Goal: Check status: Check status

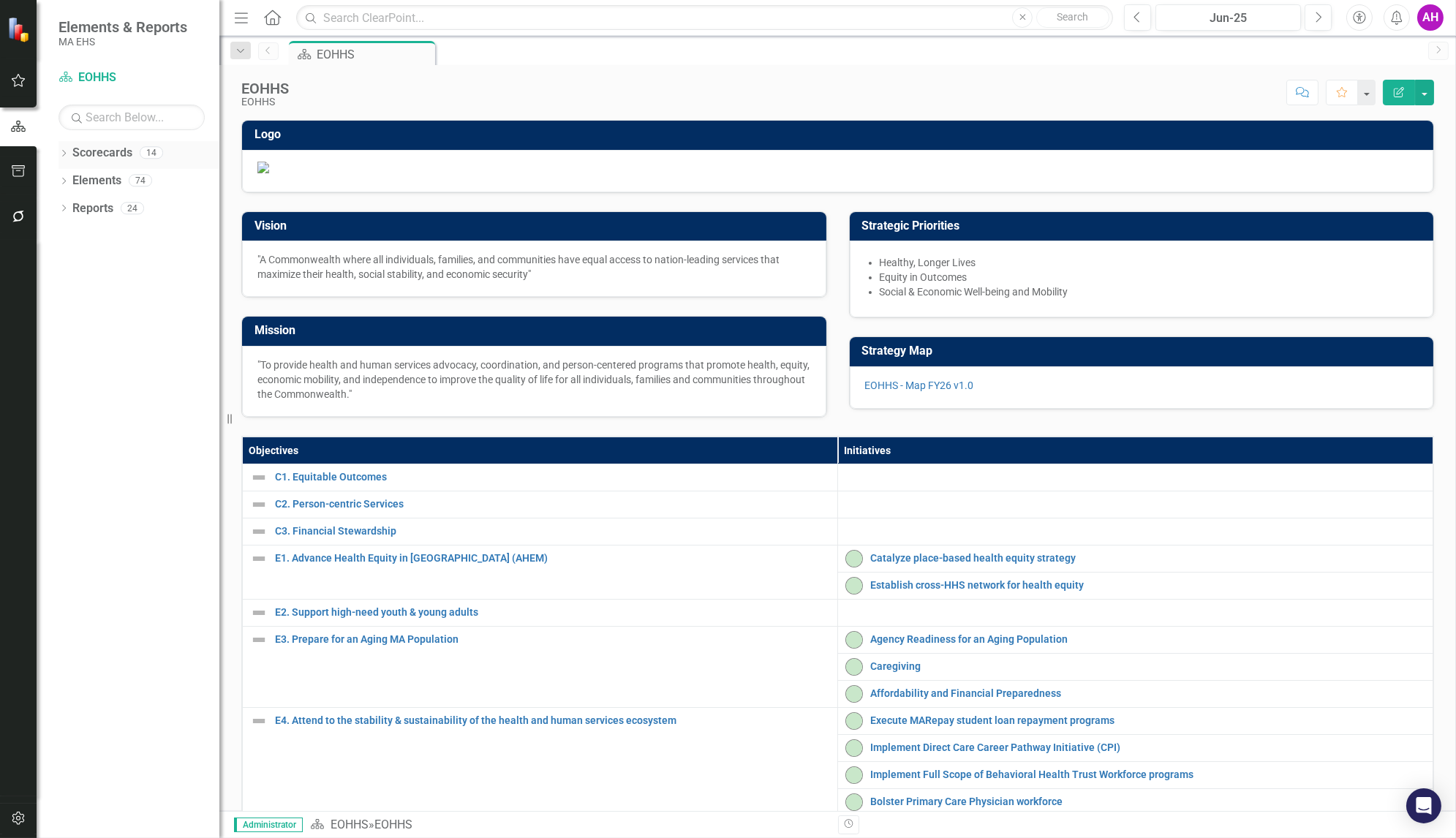
click at [66, 155] on icon "Dropdown" at bounding box center [63, 154] width 10 height 8
click at [66, 173] on div "Dropdown EOHHS" at bounding box center [143, 181] width 154 height 24
click at [102, 179] on link "EOHHS" at bounding box center [150, 181] width 139 height 17
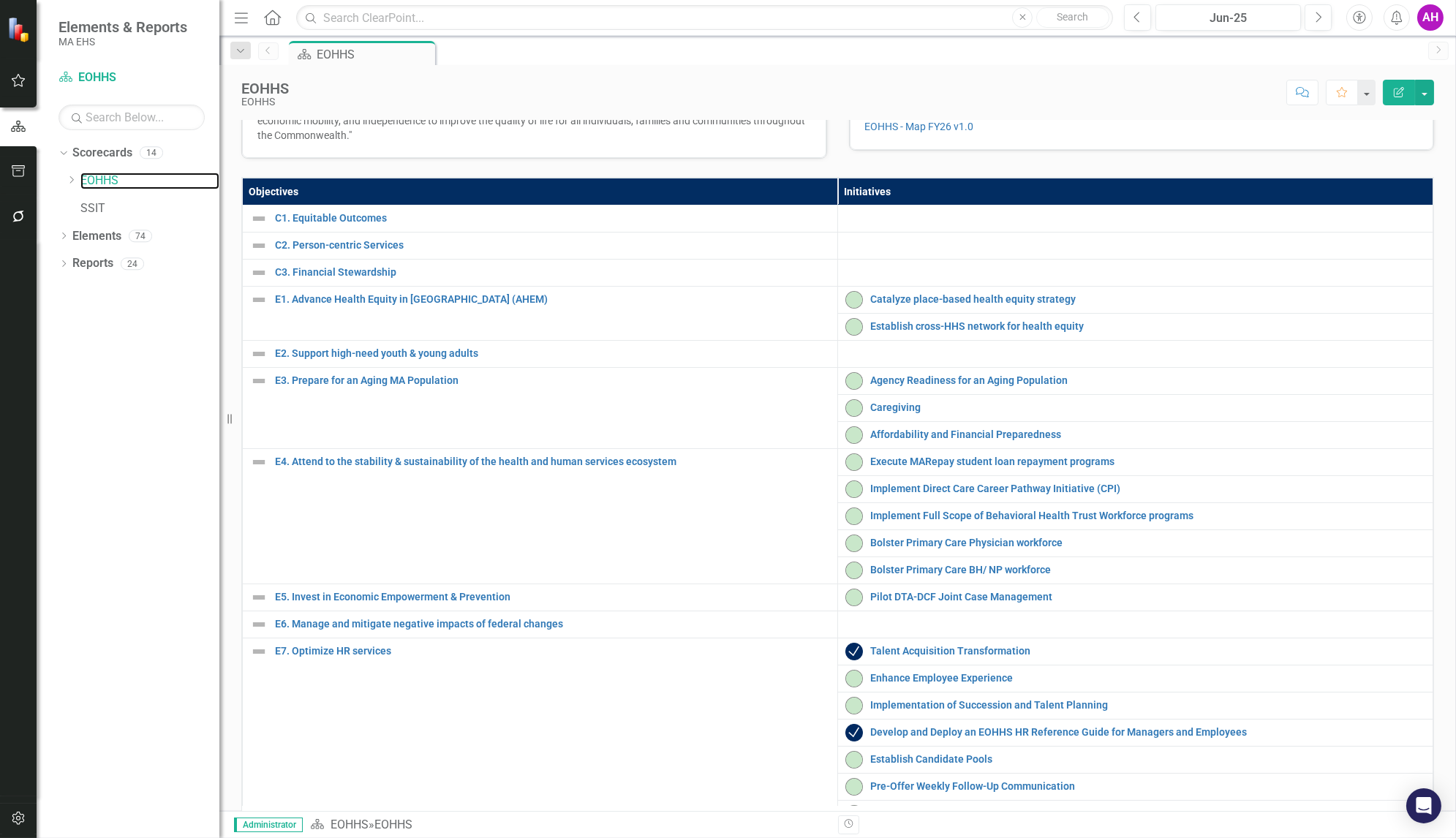
scroll to position [279, 0]
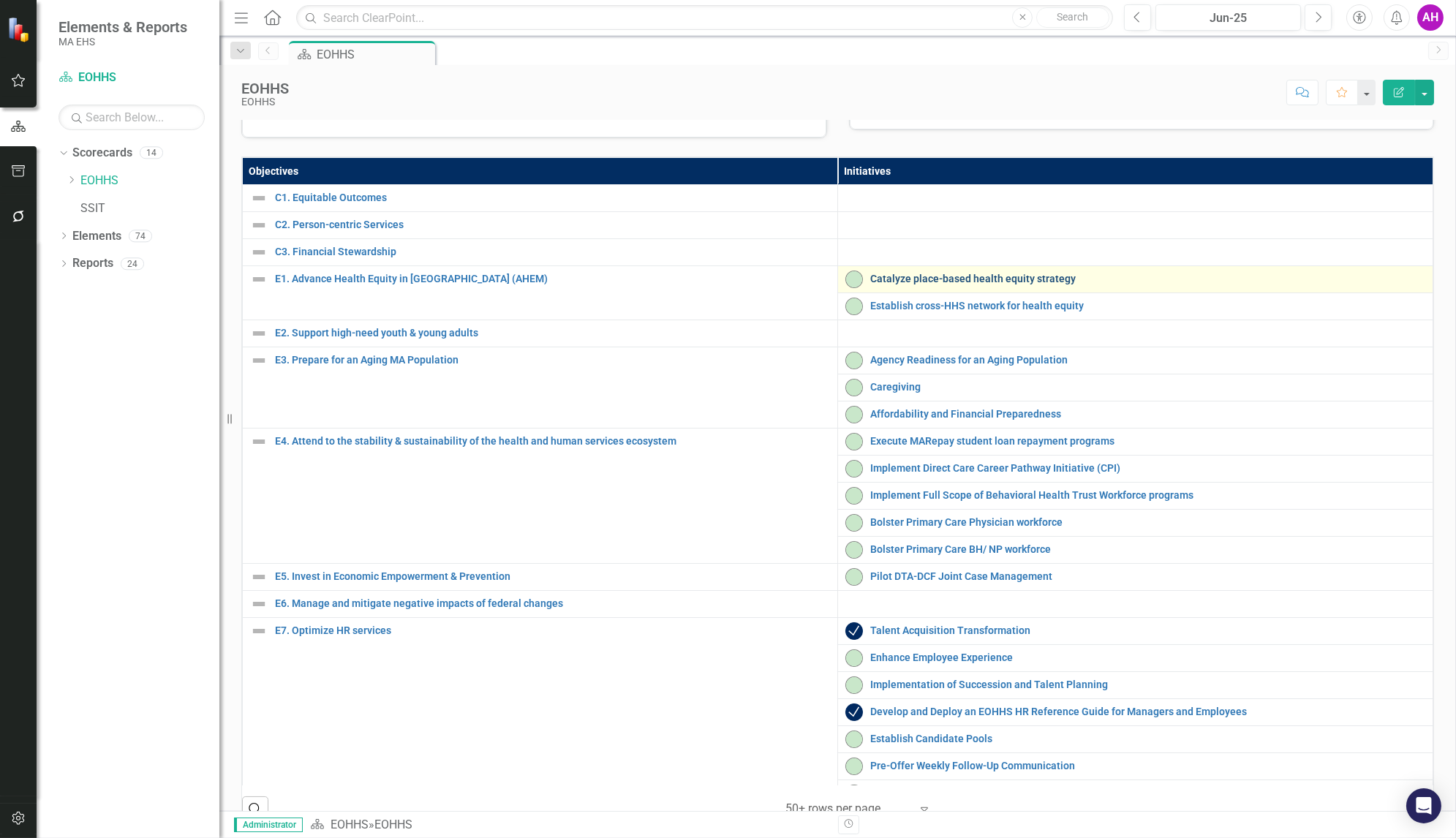
click at [969, 284] on link "Catalyze place-based health equity strategy" at bounding box center [1148, 279] width 555 height 11
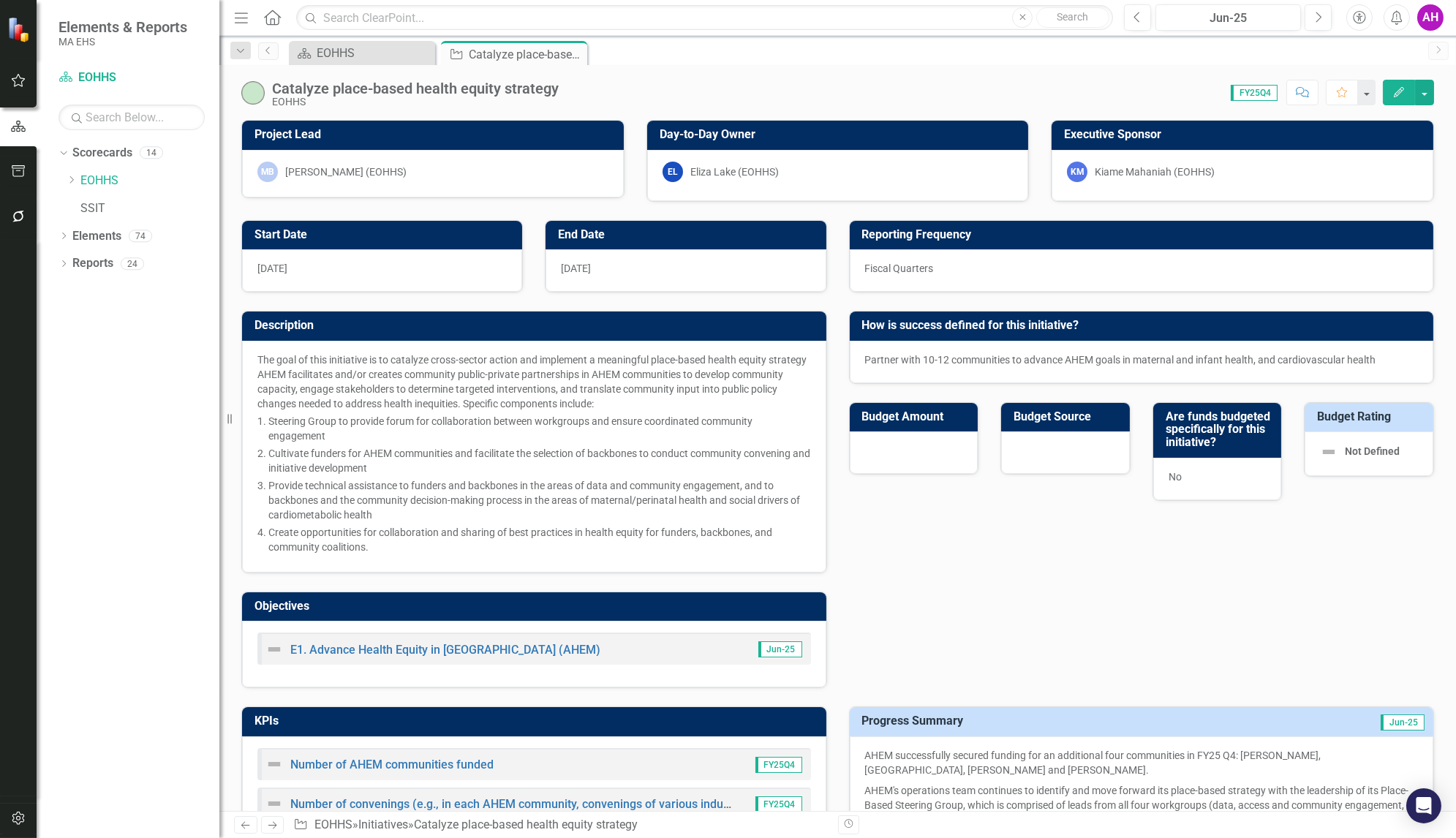
checkbox input "true"
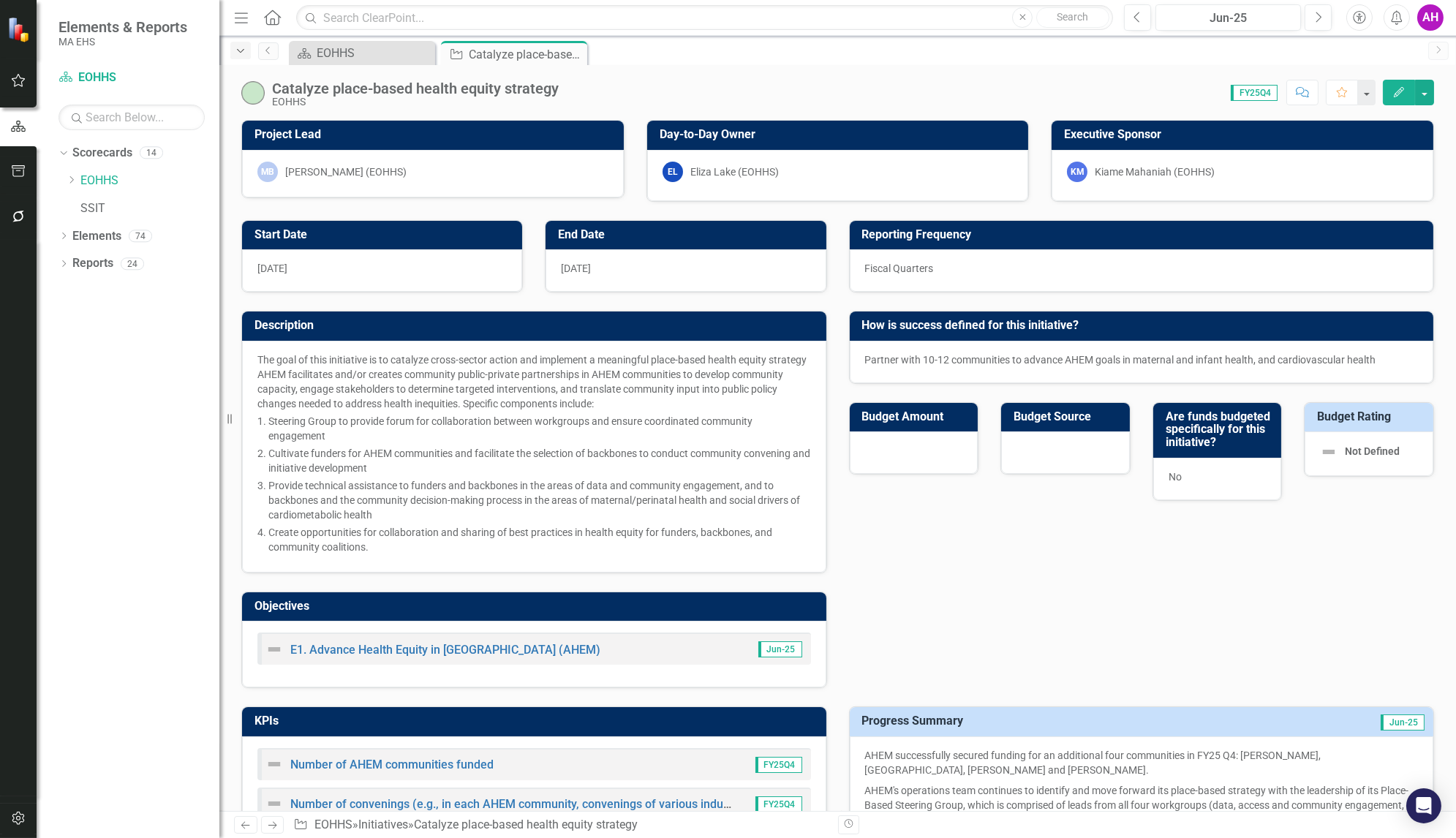
click at [240, 48] on icon "Dropdown" at bounding box center [240, 51] width 13 height 10
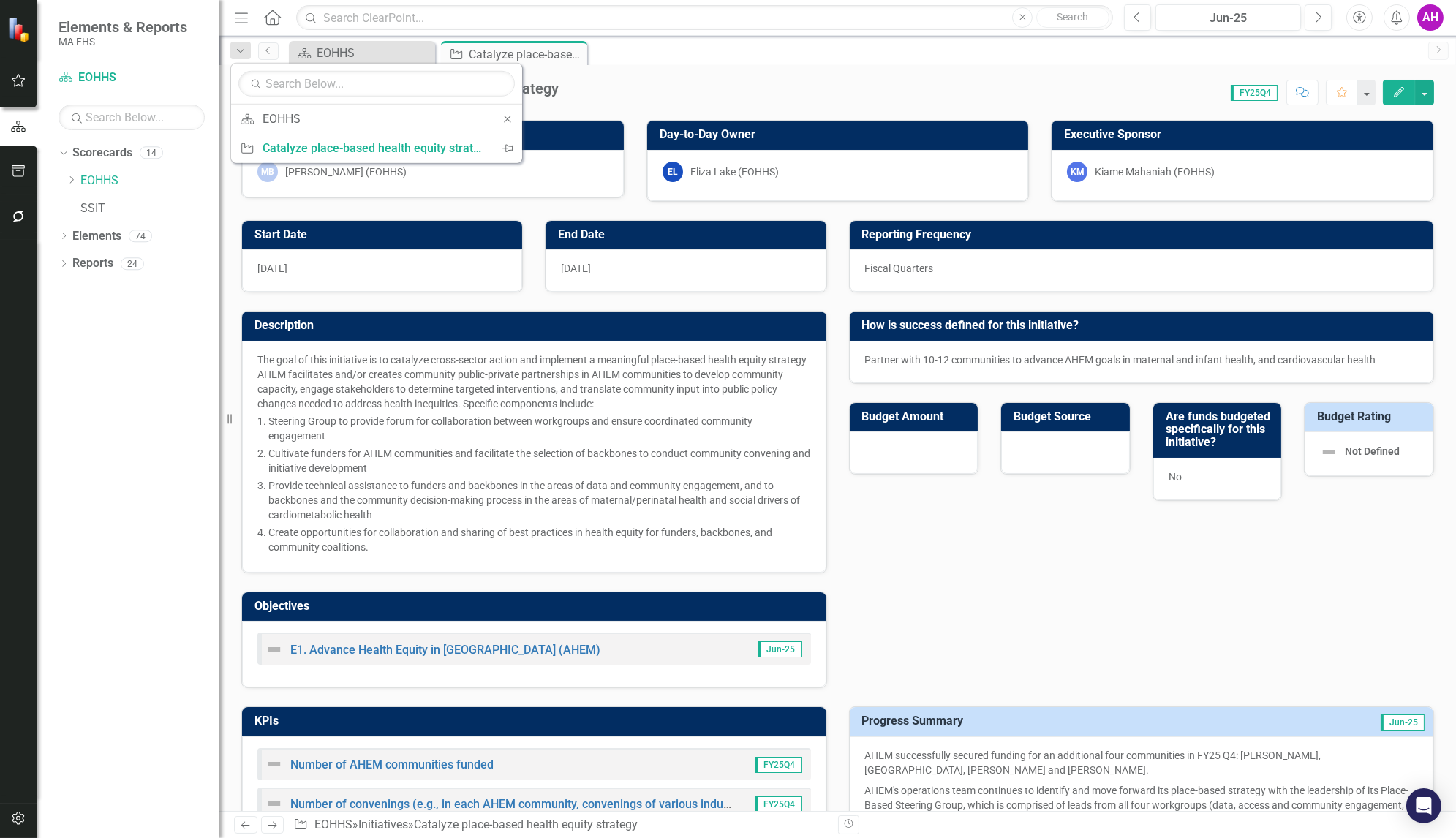
click at [807, 80] on div "Score: 0.00 FY25Q4 Completed Comment Favorite Edit" at bounding box center [1001, 92] width 868 height 25
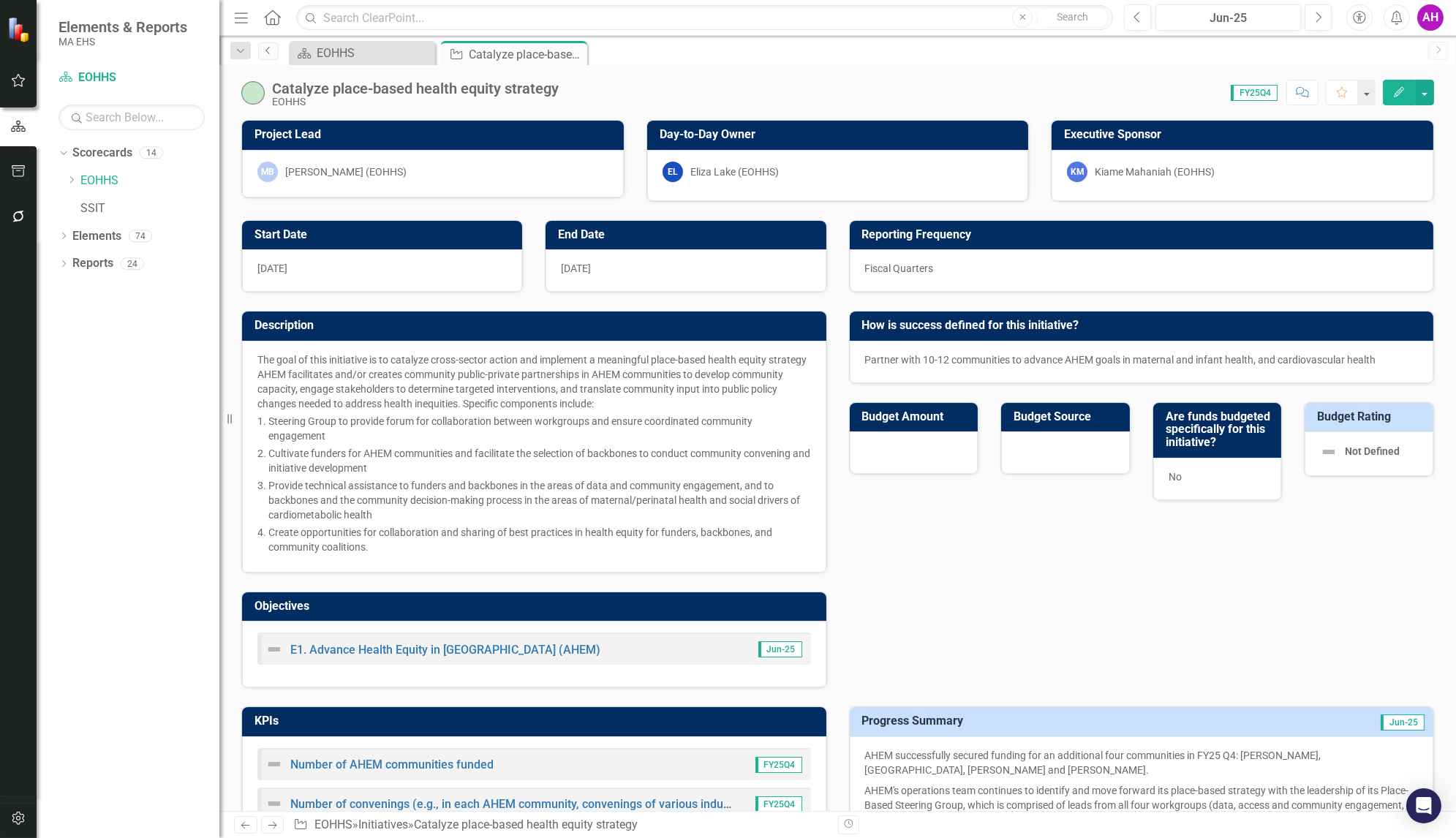
click at [273, 49] on icon "Previous" at bounding box center [268, 51] width 11 height 9
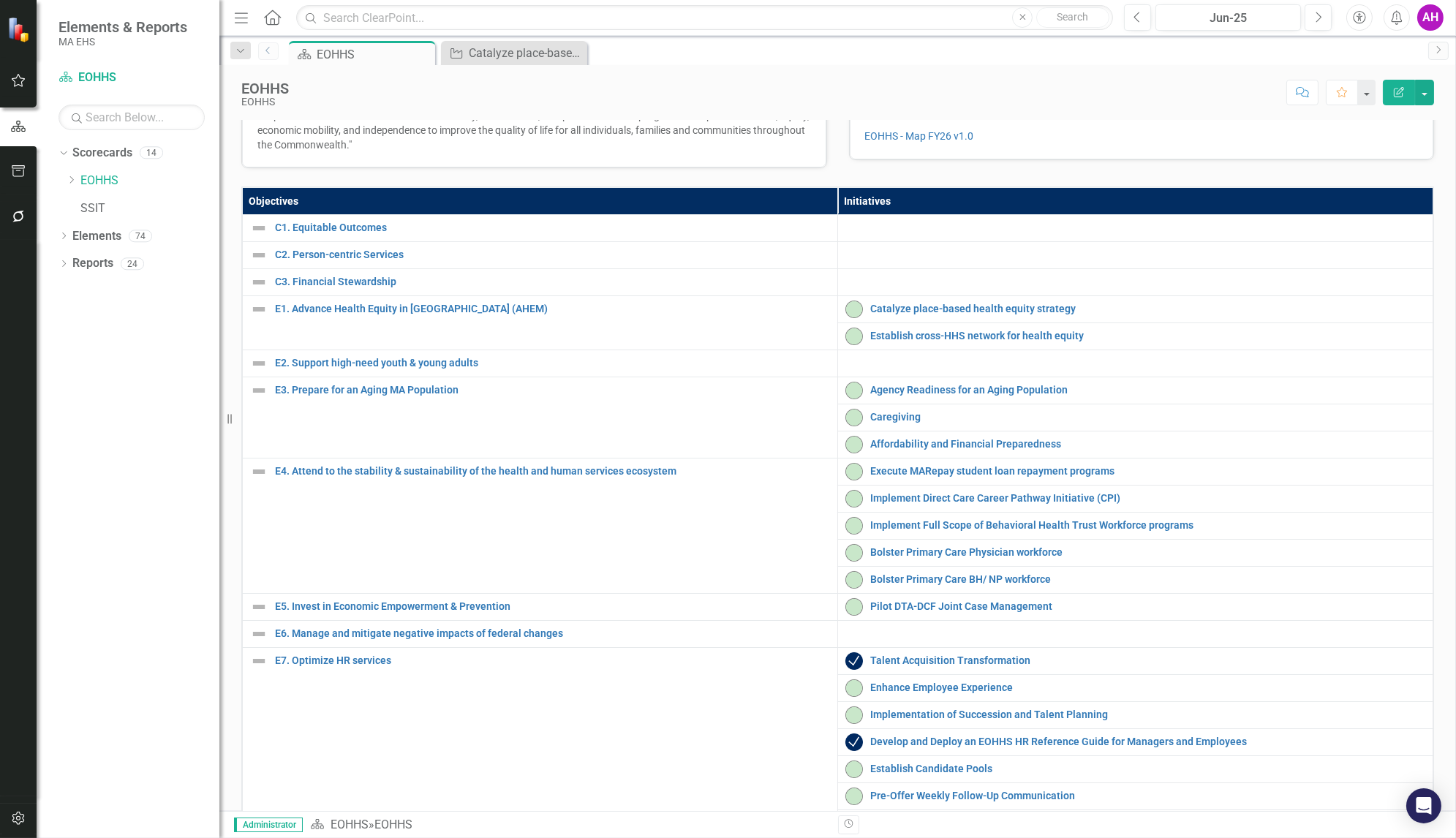
scroll to position [250, 0]
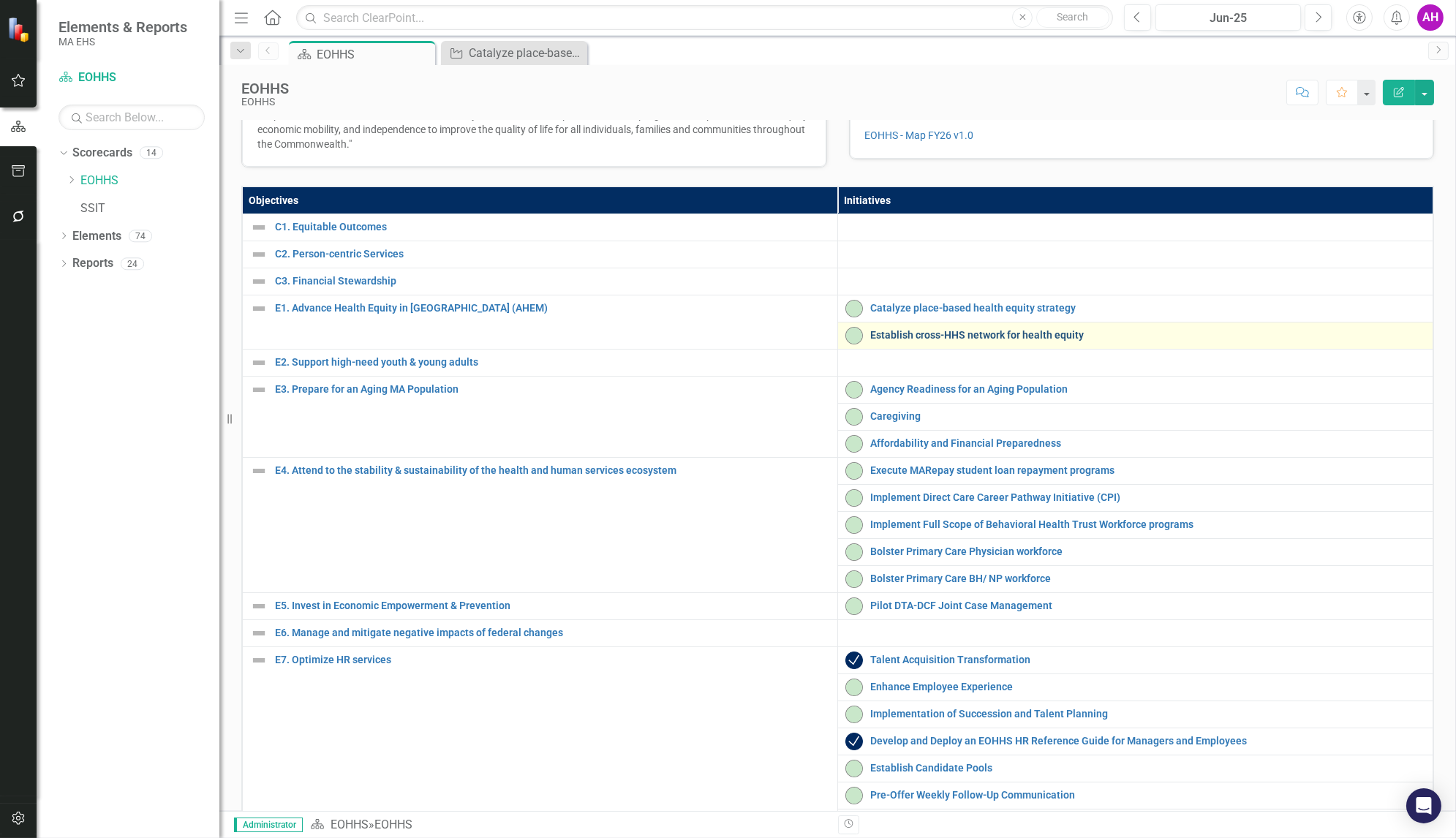
click at [963, 341] on link "Establish cross-HHS network for health equity" at bounding box center [1148, 335] width 555 height 11
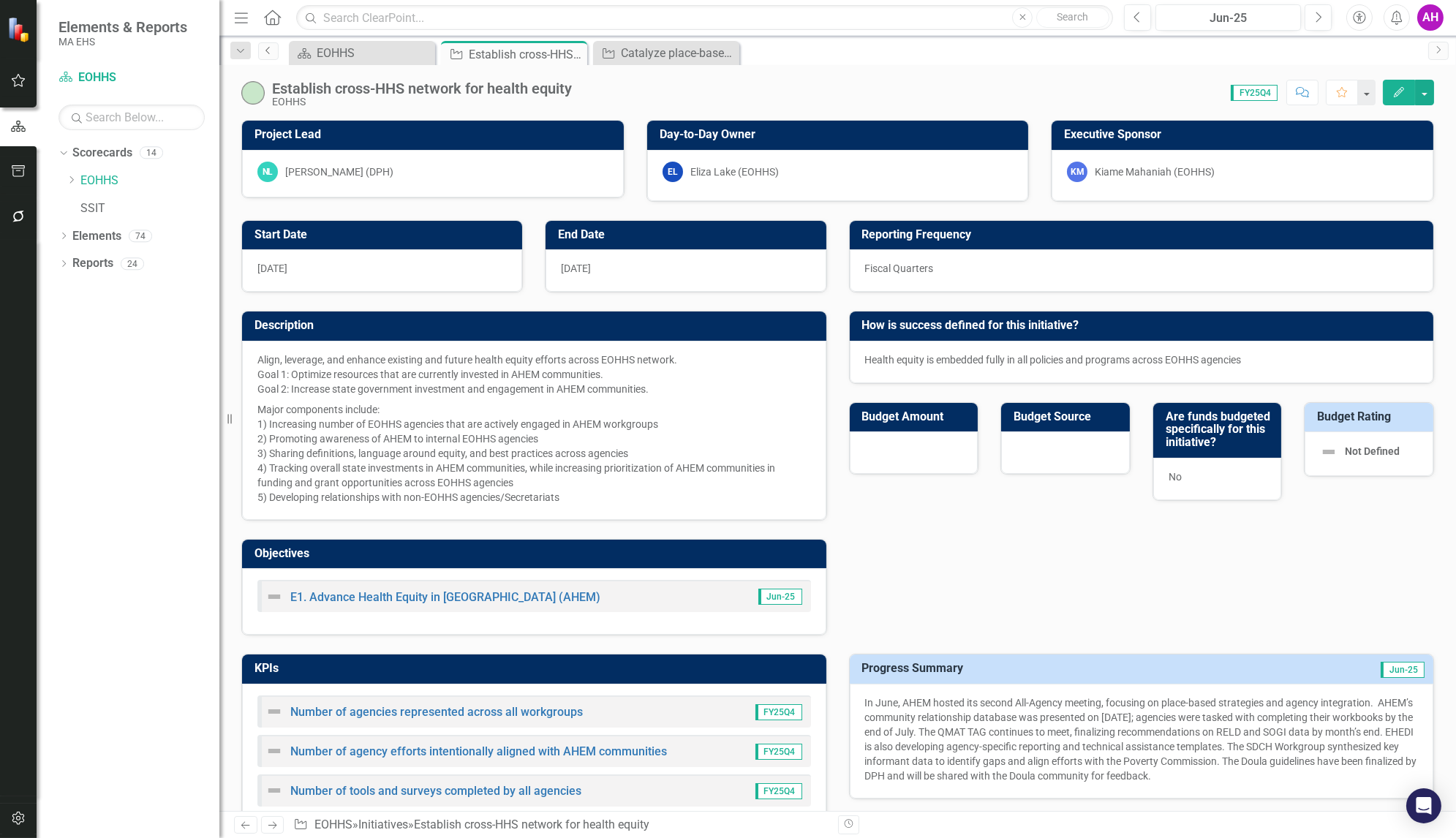
click at [263, 52] on icon "Previous" at bounding box center [268, 51] width 11 height 9
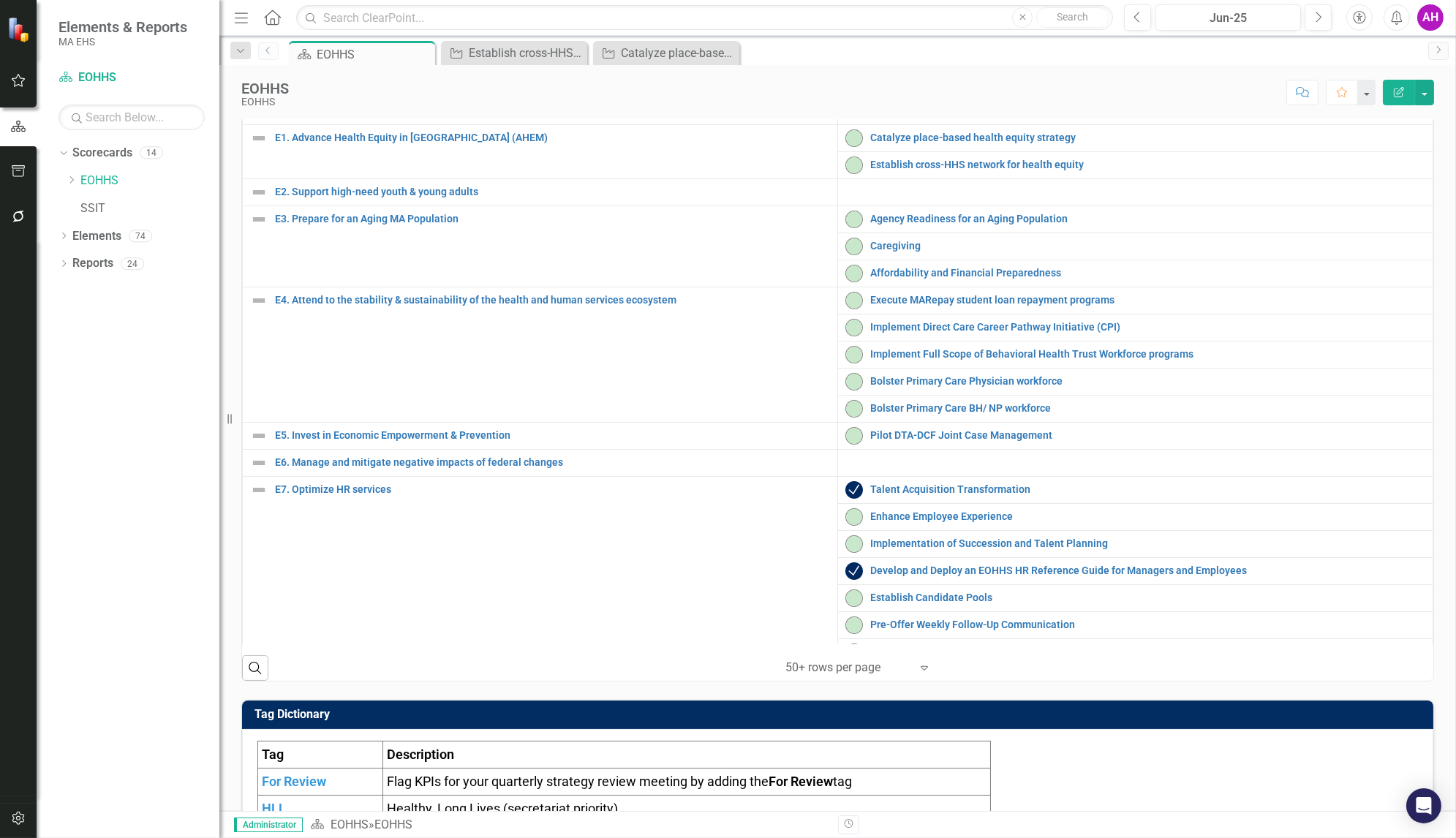
scroll to position [432, 0]
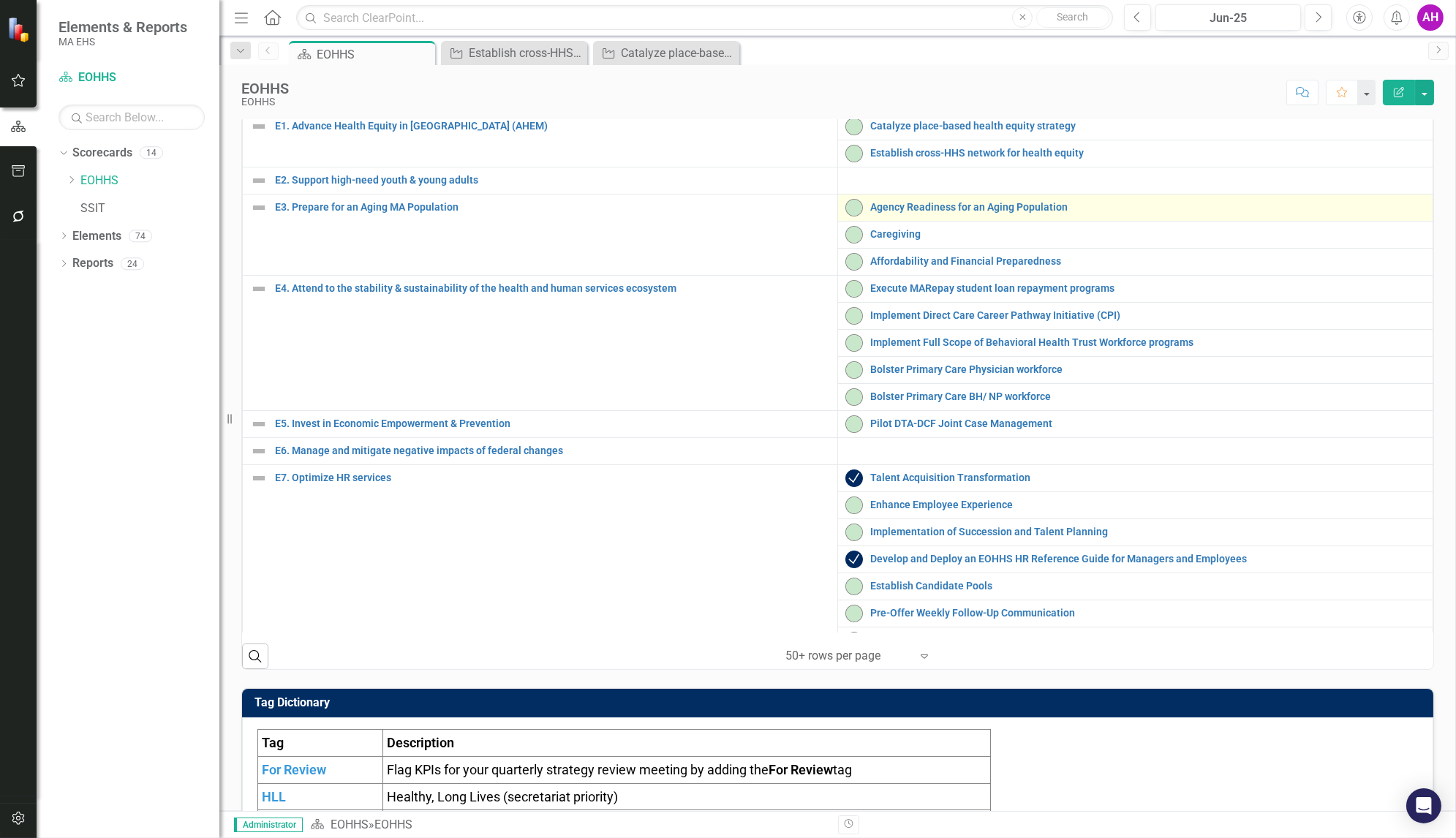
click at [924, 217] on div "Agency Readiness for an Aging Population" at bounding box center [1135, 208] width 580 height 17
click at [922, 213] on link "Agency Readiness for an Aging Population" at bounding box center [1148, 207] width 555 height 11
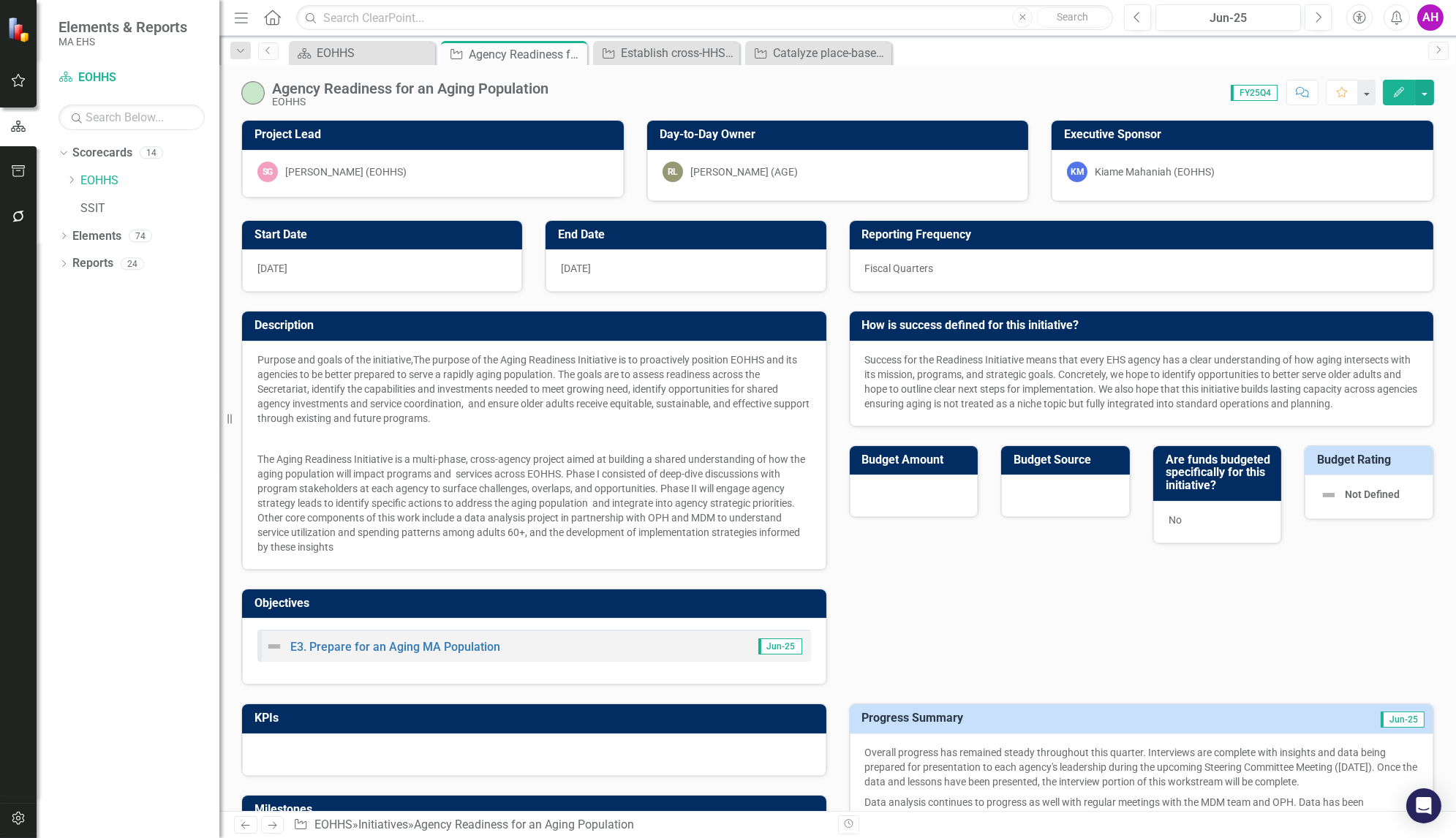
checkbox input "true"
click at [268, 49] on icon "Previous" at bounding box center [268, 51] width 11 height 9
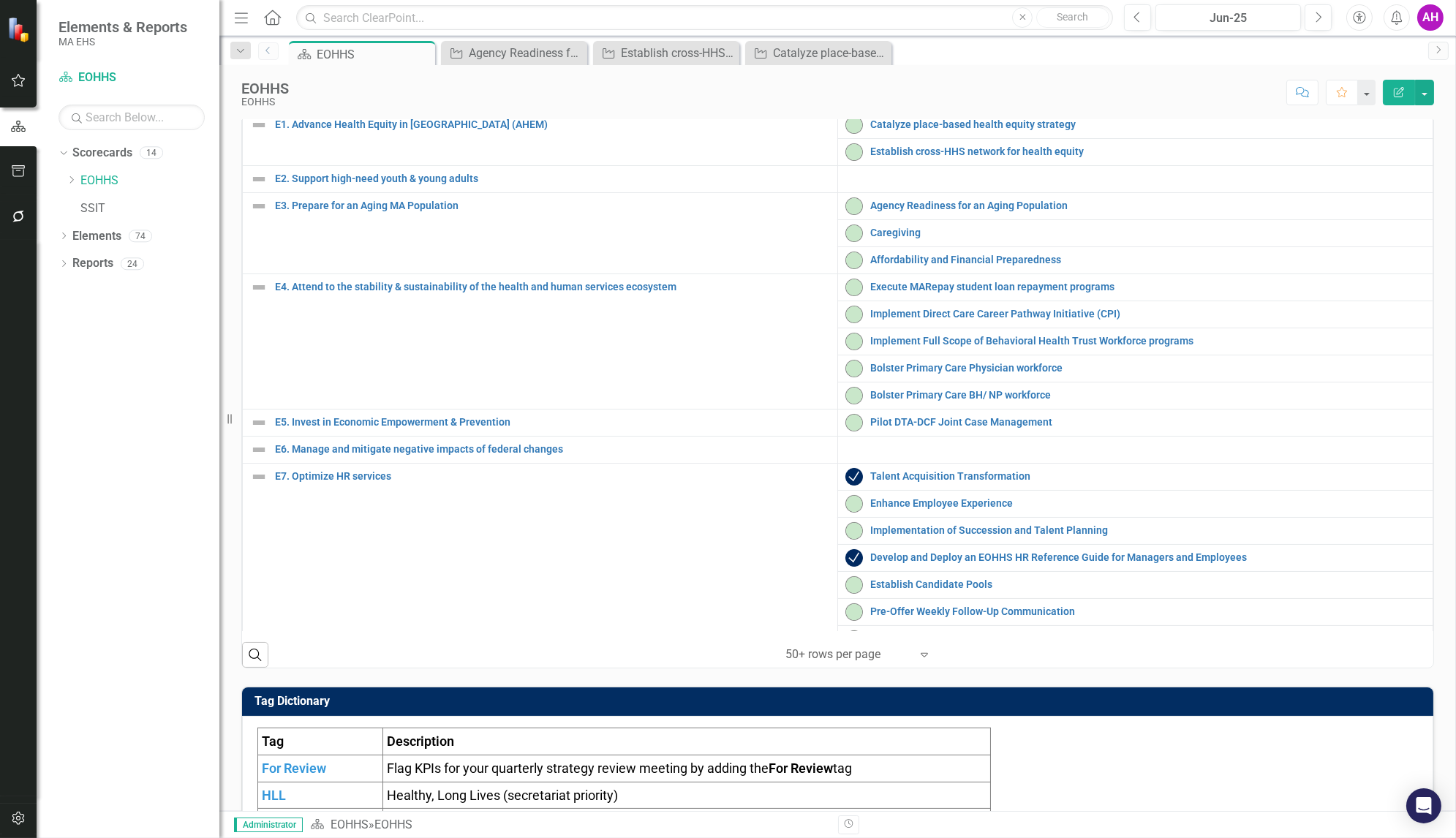
scroll to position [435, 0]
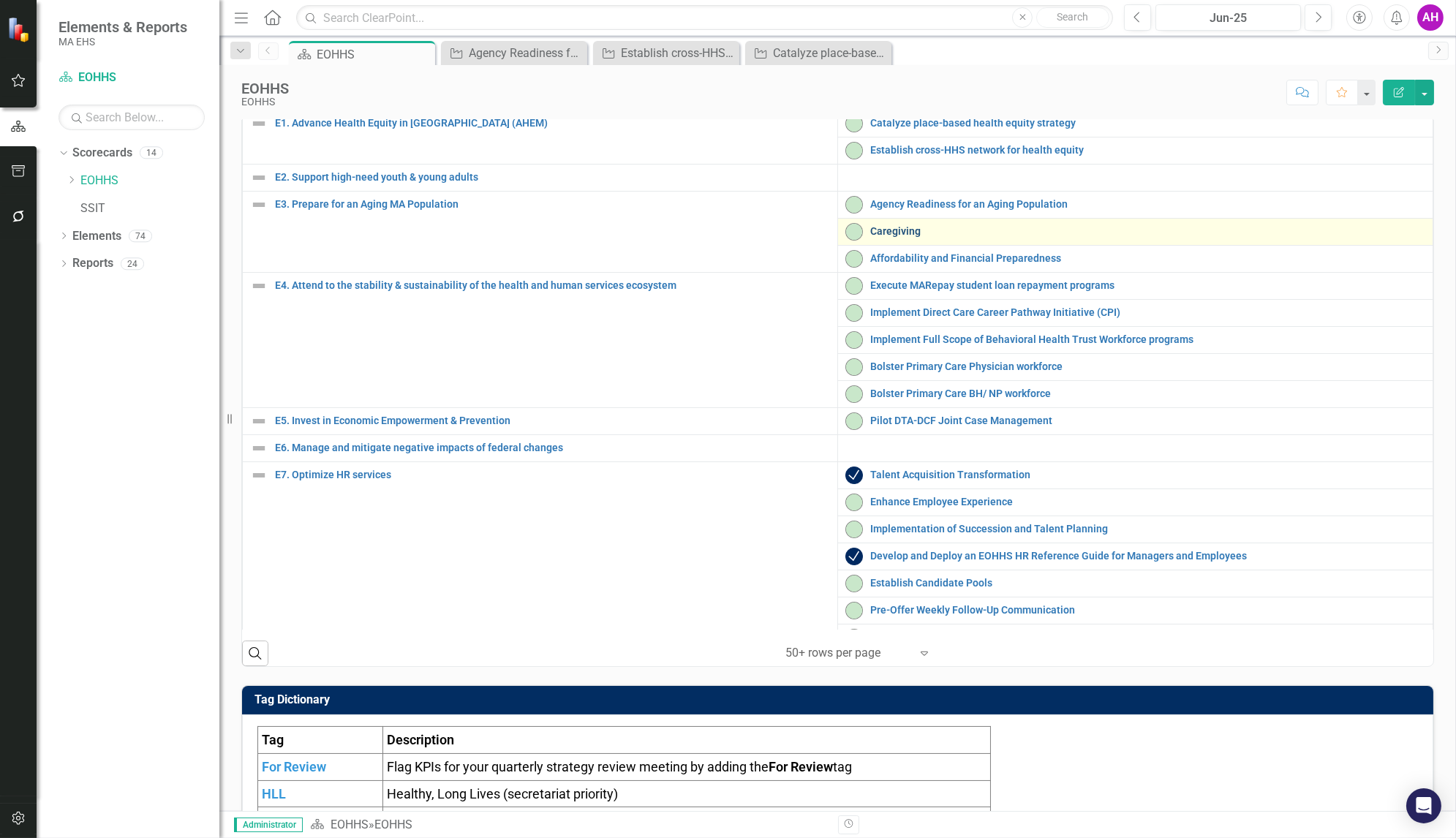
click at [883, 237] on link "Caregiving" at bounding box center [1148, 231] width 555 height 11
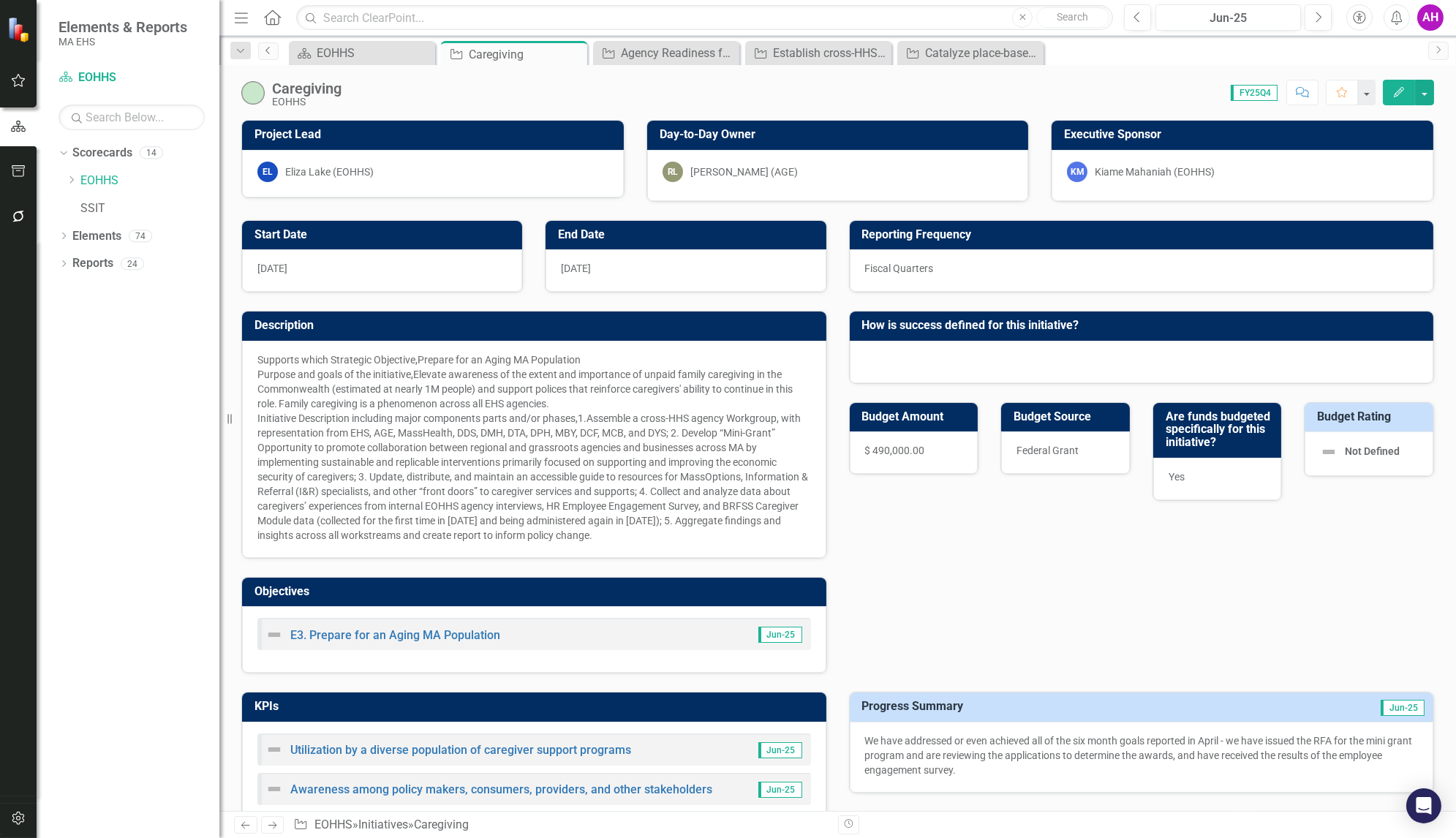
click at [271, 43] on link "Previous" at bounding box center [268, 51] width 21 height 17
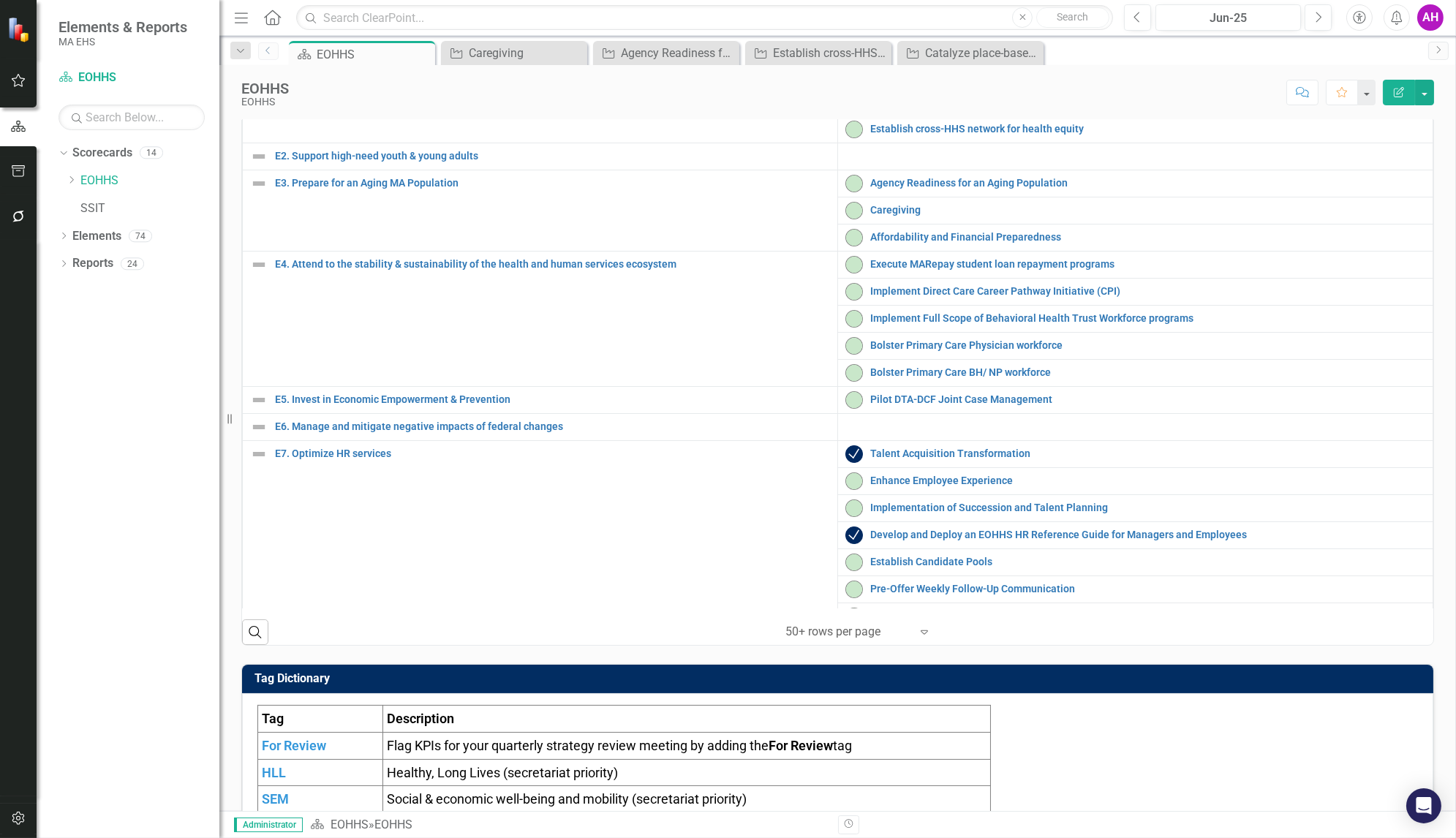
scroll to position [462, 0]
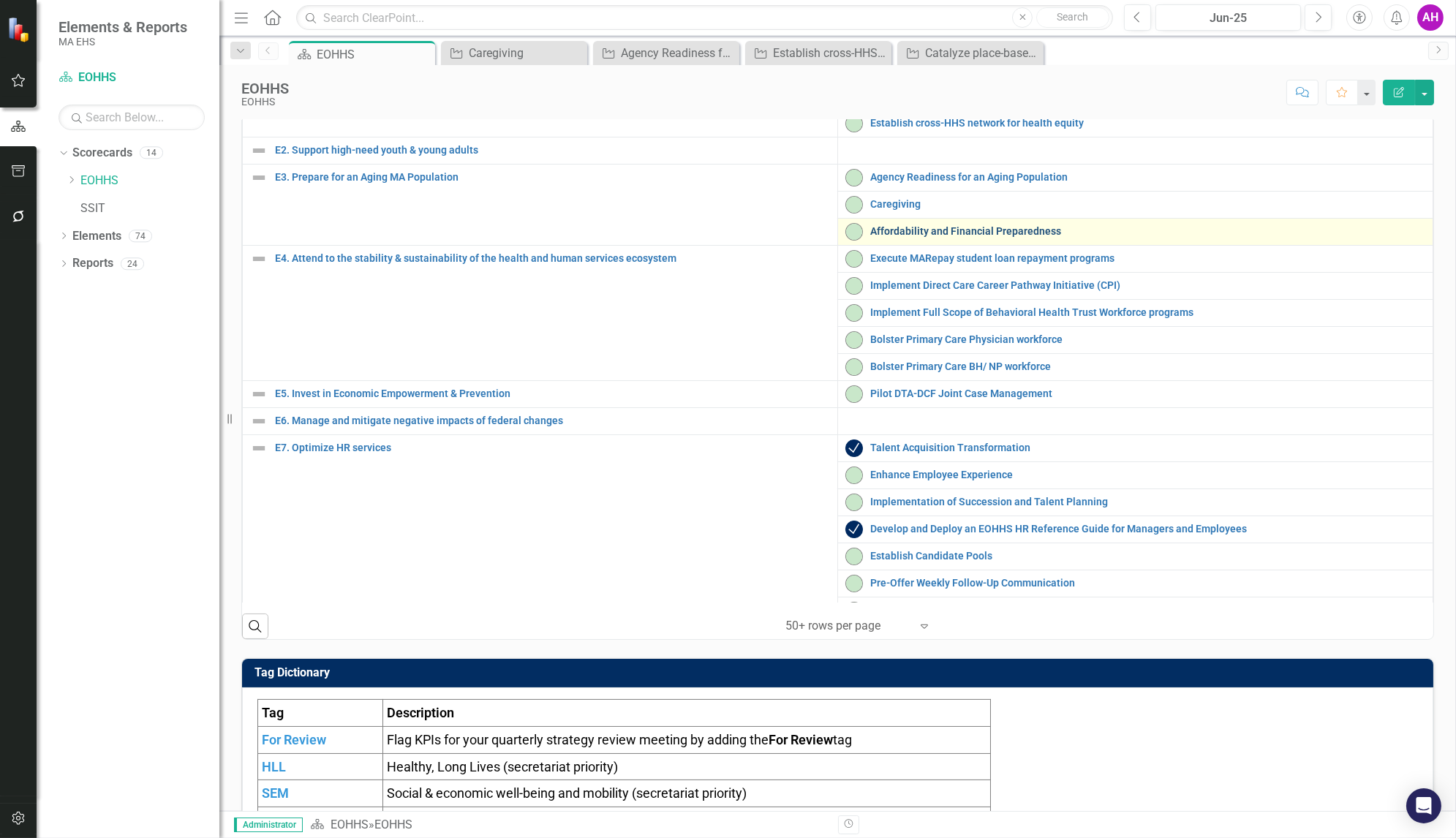
click at [901, 237] on link "Affordability and Financial Preparedness" at bounding box center [1148, 231] width 555 height 11
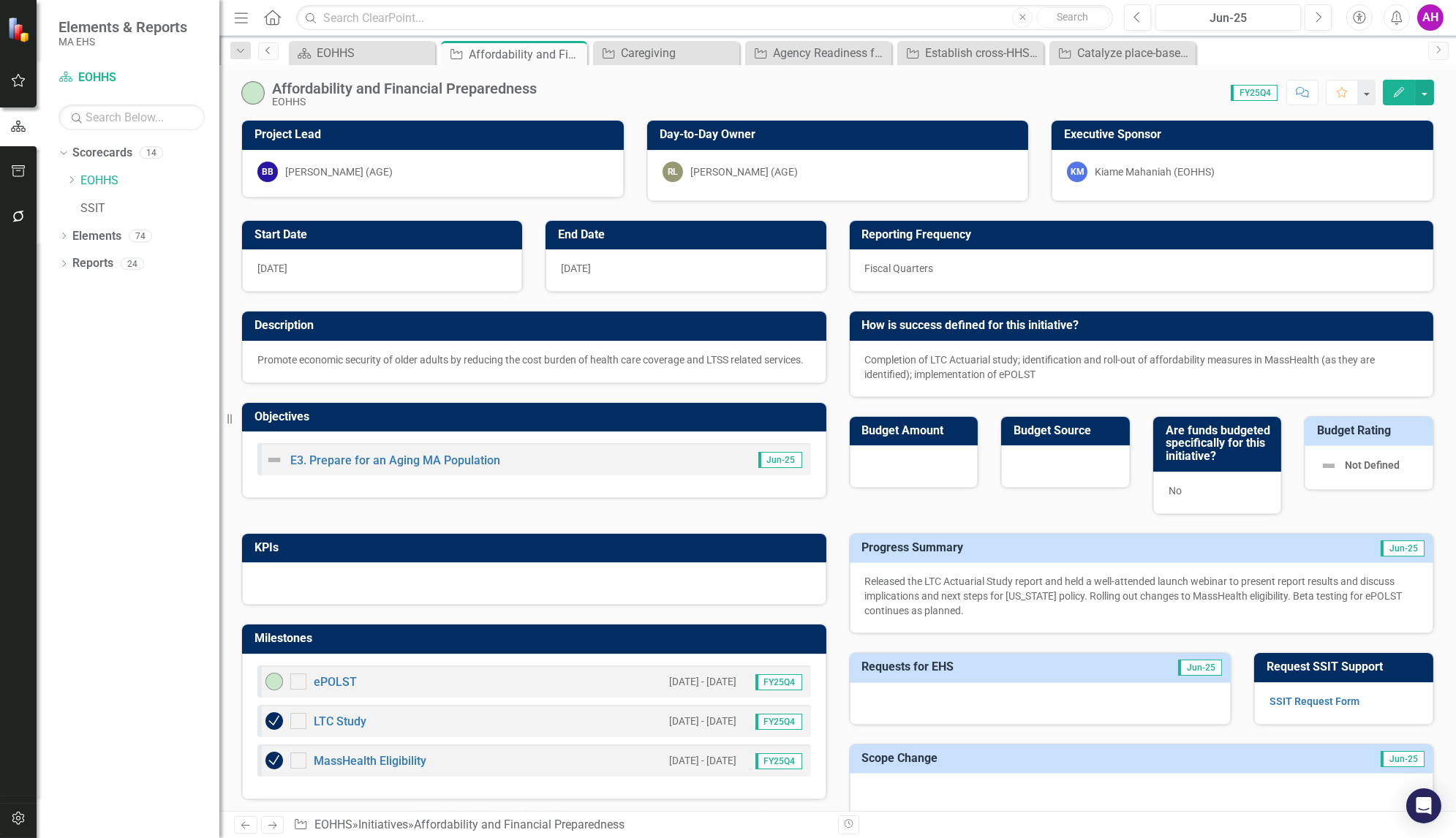
click at [268, 55] on link "Previous" at bounding box center [268, 51] width 21 height 17
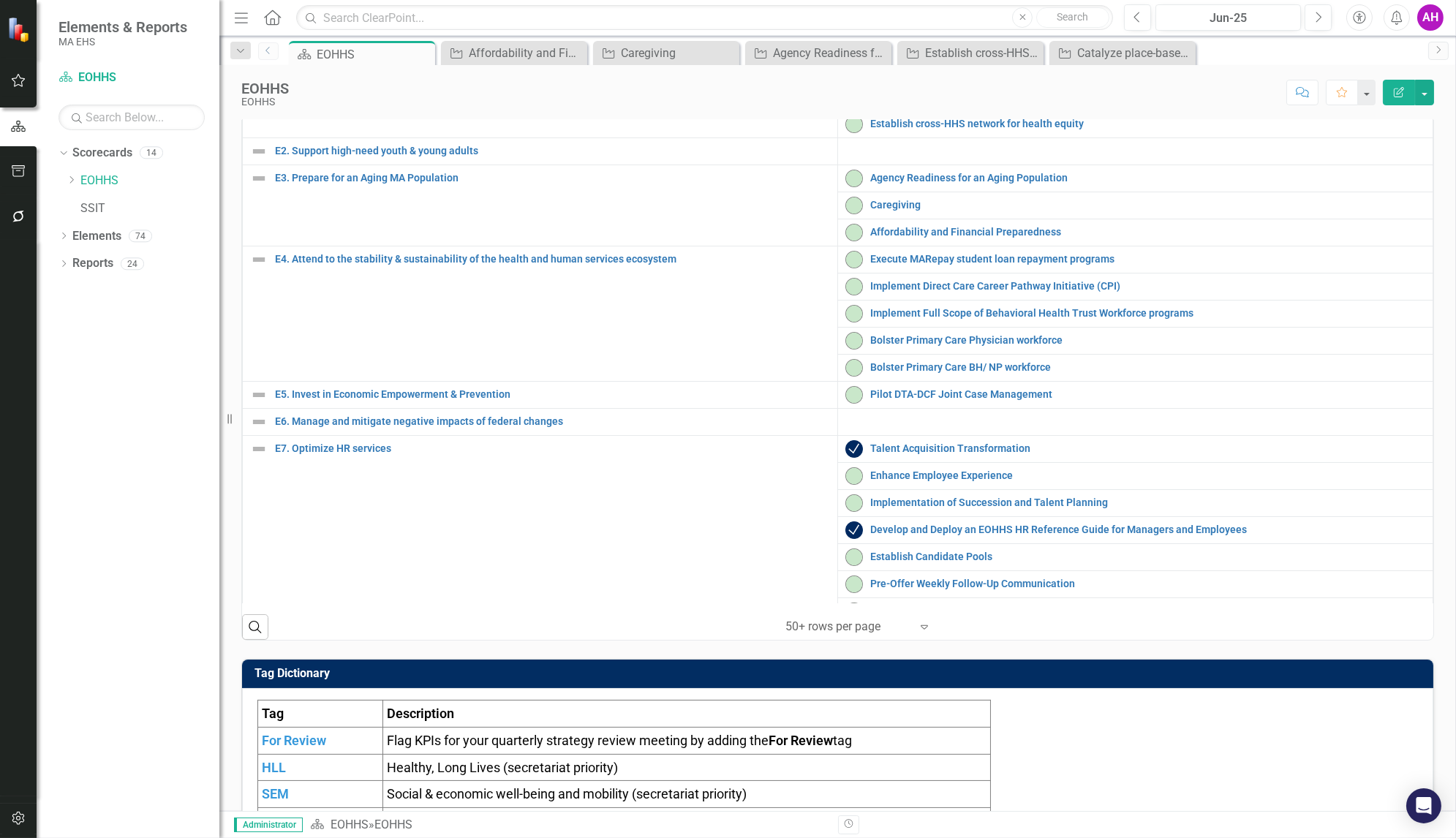
scroll to position [465, 0]
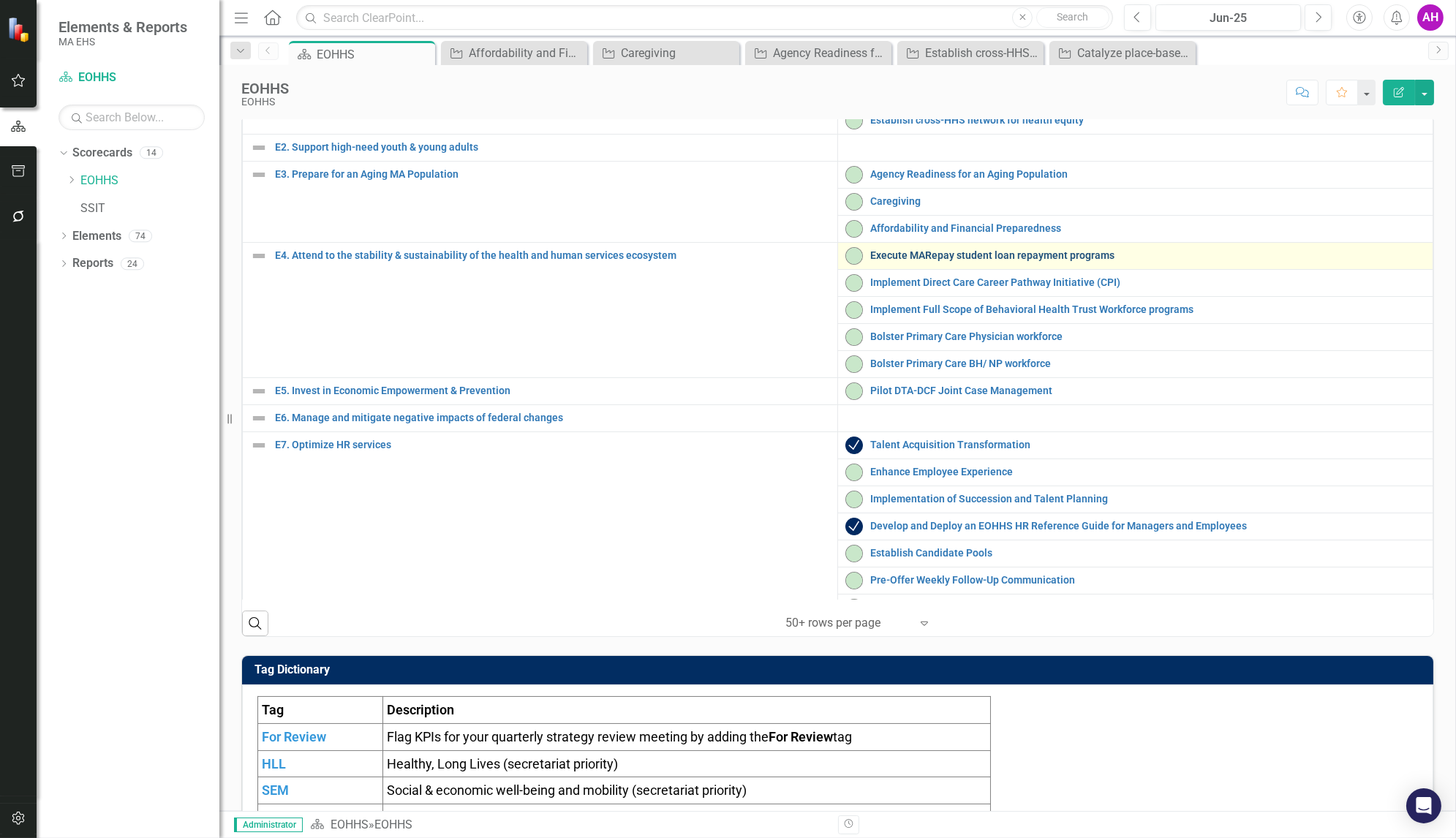
click at [950, 261] on link "Execute MARepay student loan repayment programs" at bounding box center [1148, 256] width 555 height 11
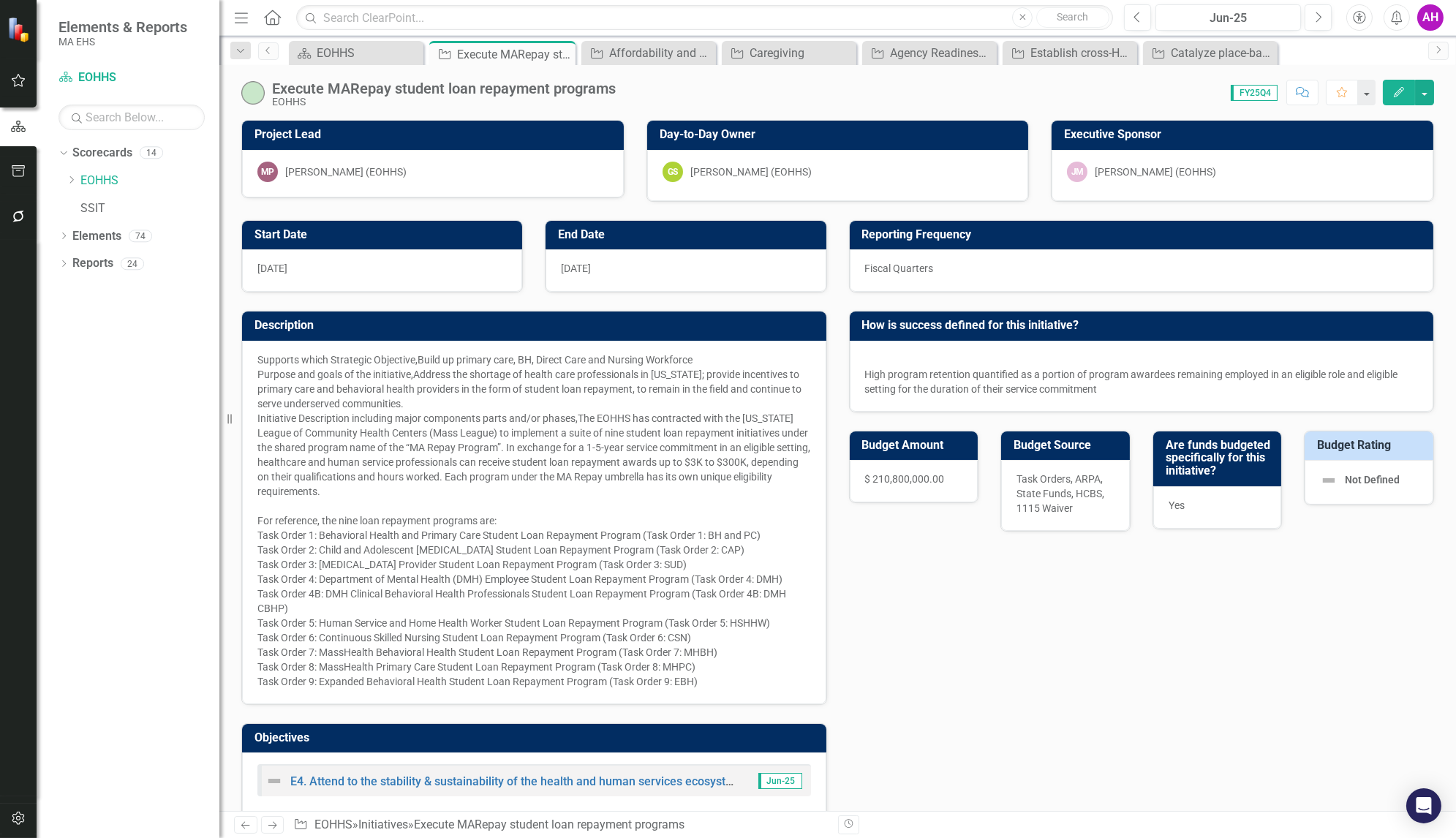
checkbox input "true"
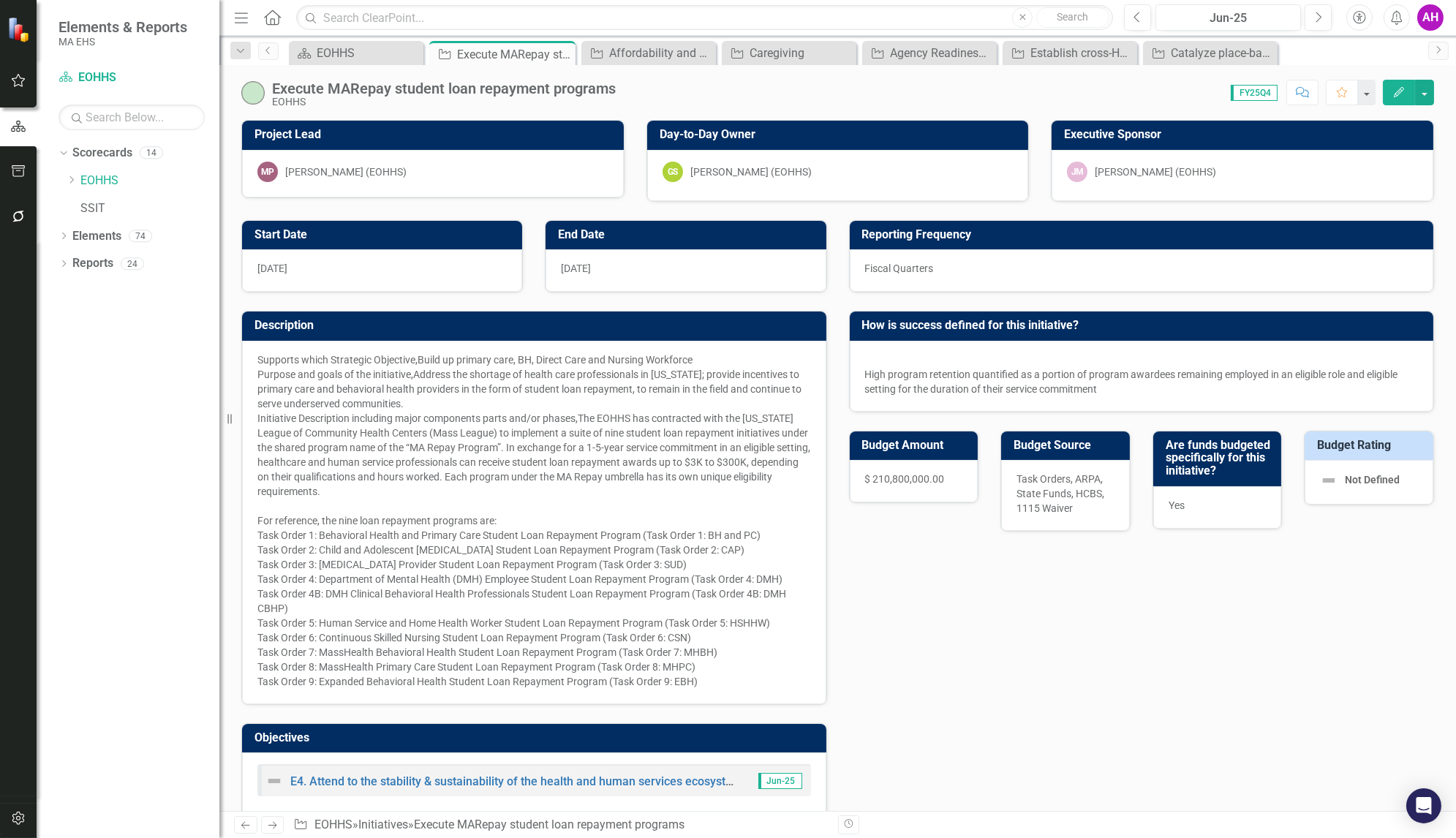
checkbox input "true"
click at [270, 52] on icon "Previous" at bounding box center [268, 51] width 11 height 9
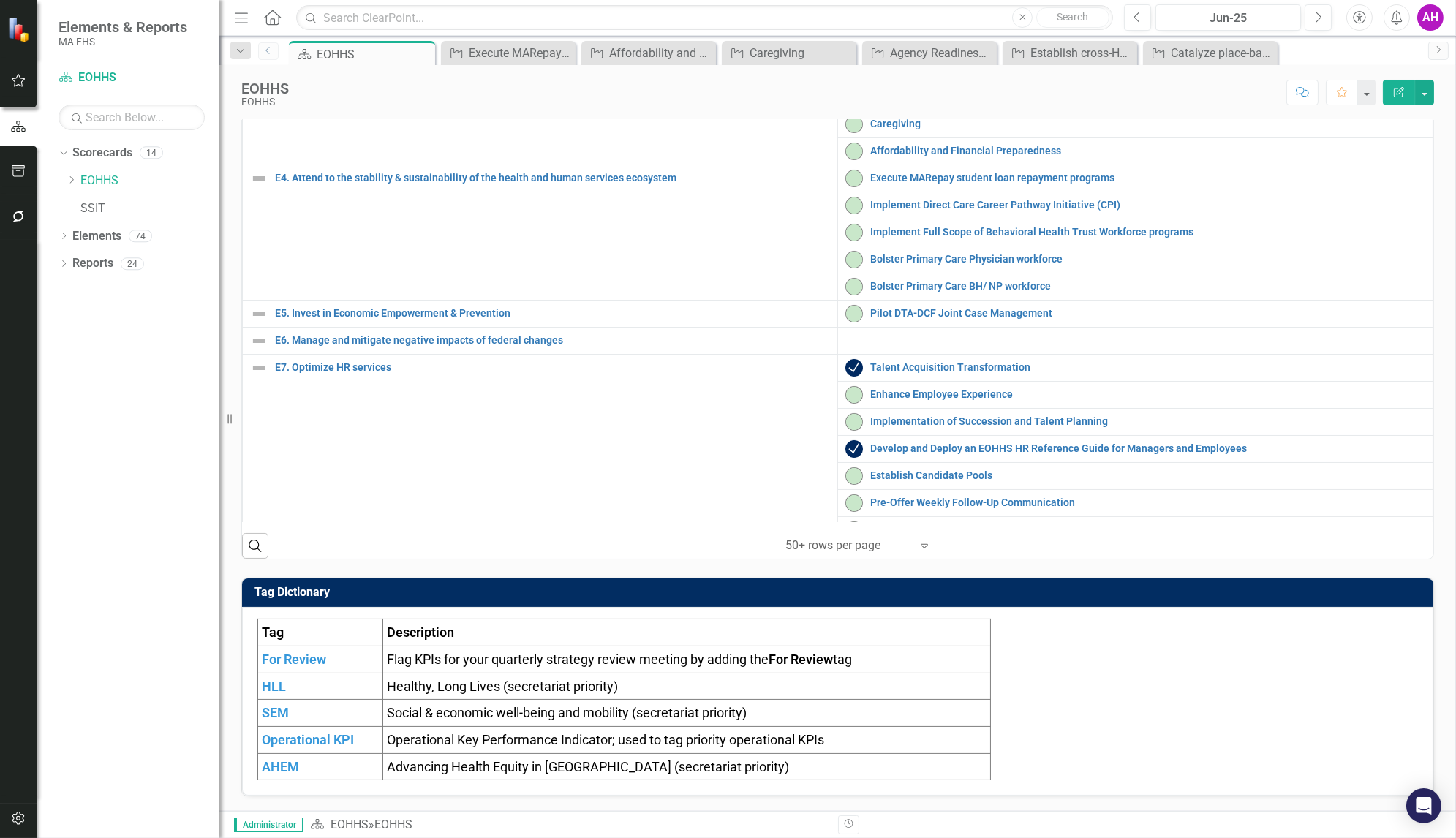
scroll to position [682, 0]
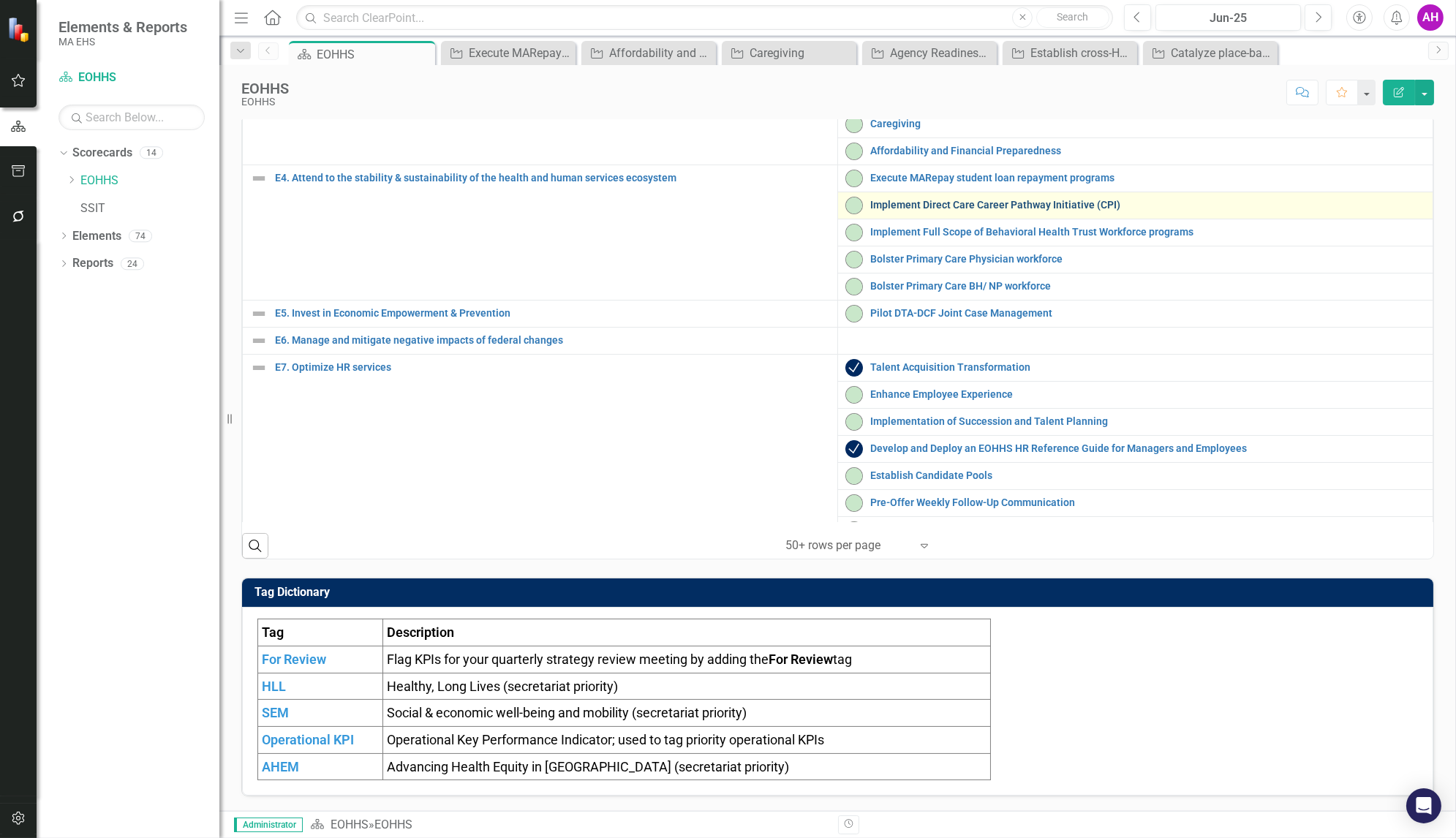
click at [912, 208] on link "Implement Direct Care Career Pathway Initiative (CPI)" at bounding box center [1148, 205] width 555 height 11
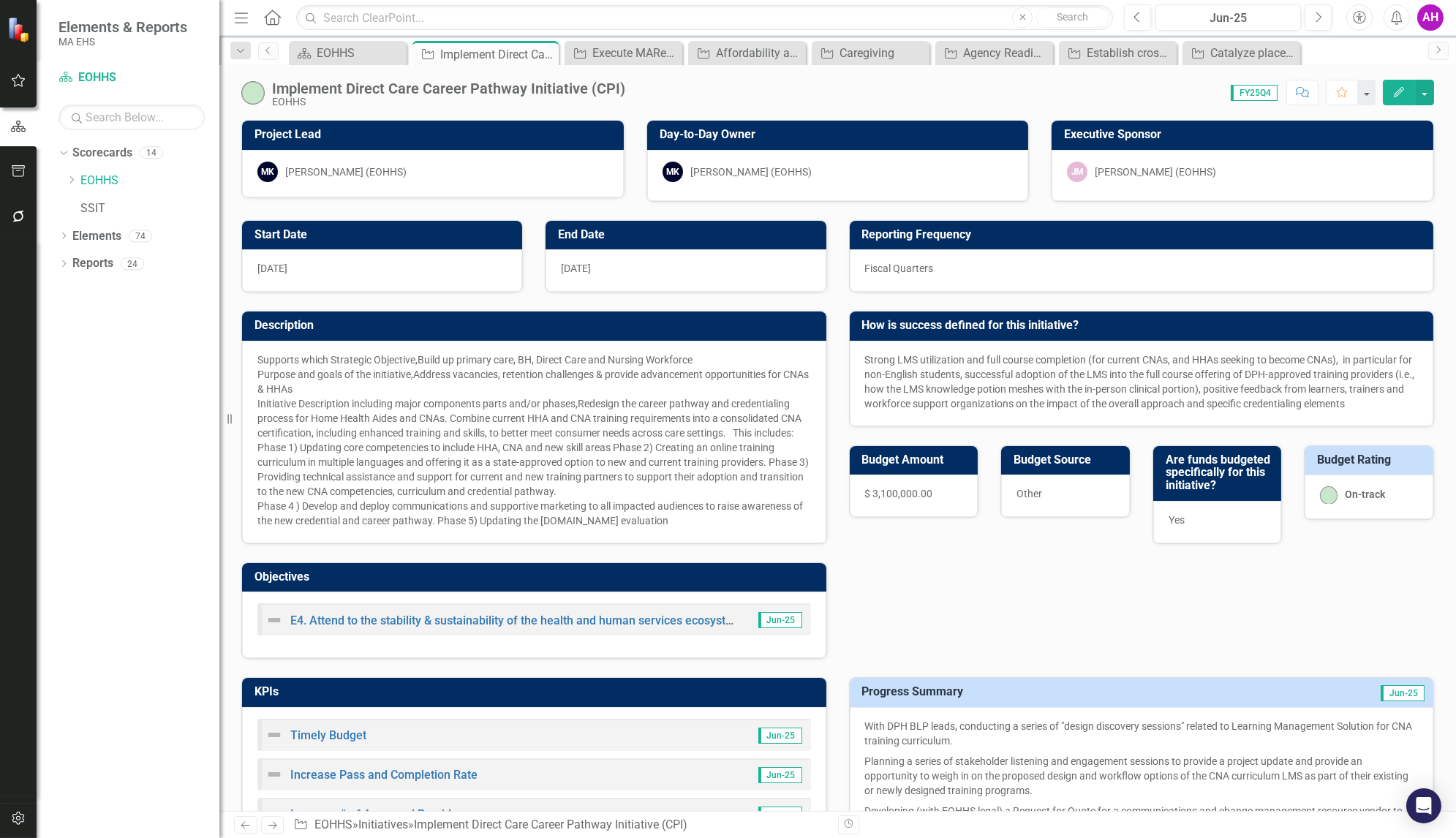
checkbox input "true"
click at [273, 49] on icon "Previous" at bounding box center [268, 51] width 11 height 9
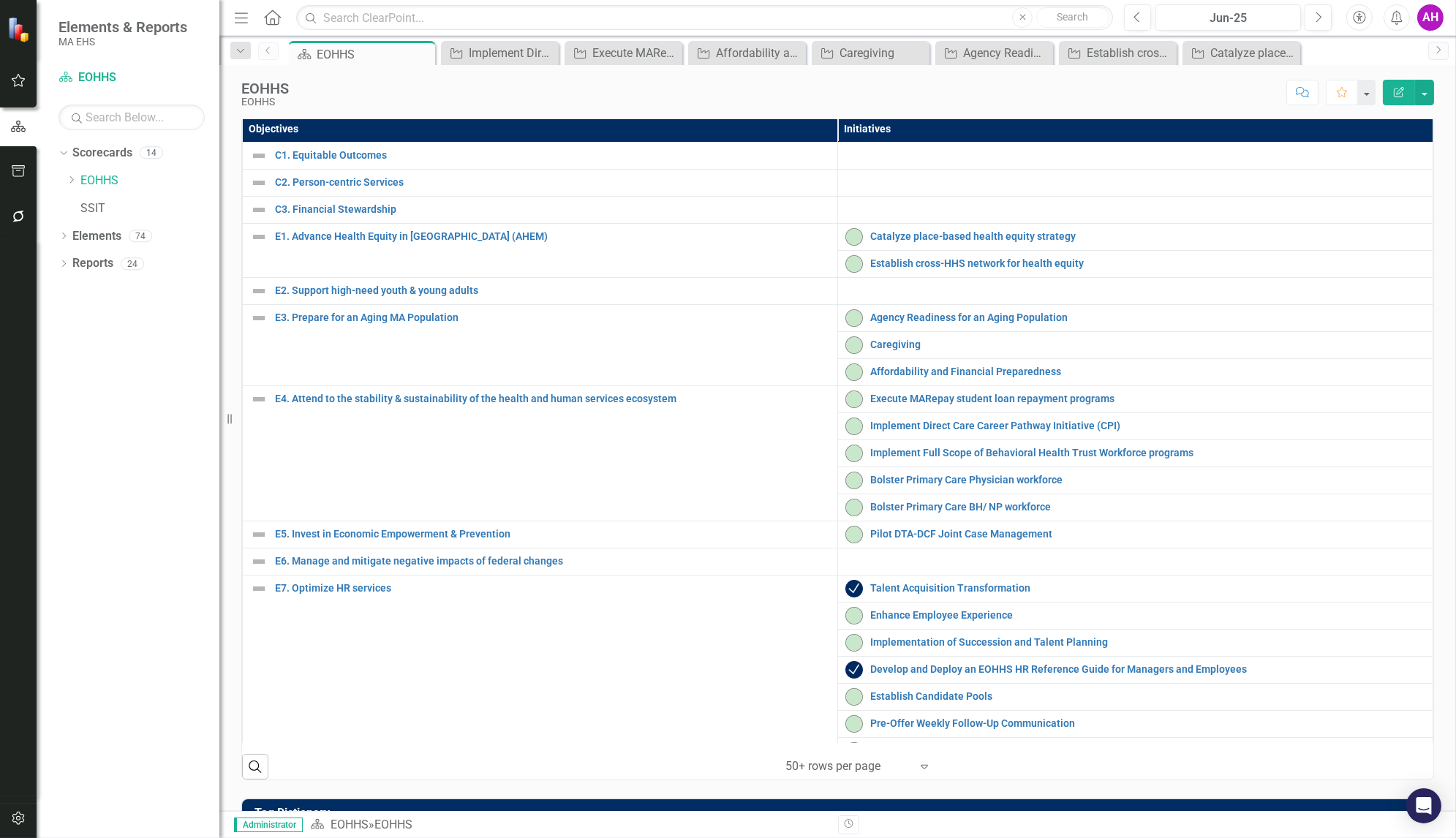
scroll to position [330, 0]
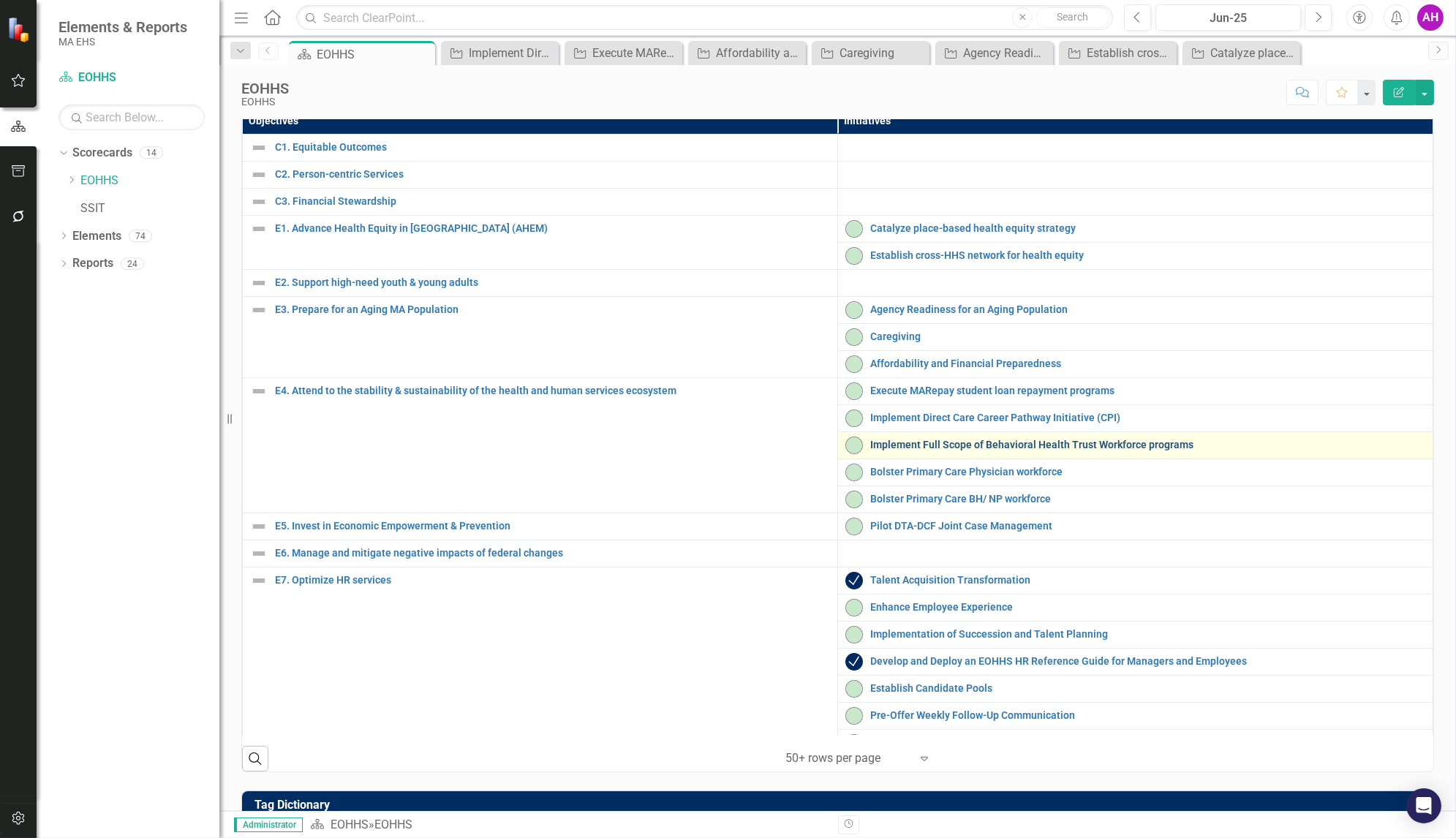
click at [1065, 451] on link "Implement Full Scope of Behavioral Health Trust Workforce programs" at bounding box center [1148, 445] width 555 height 11
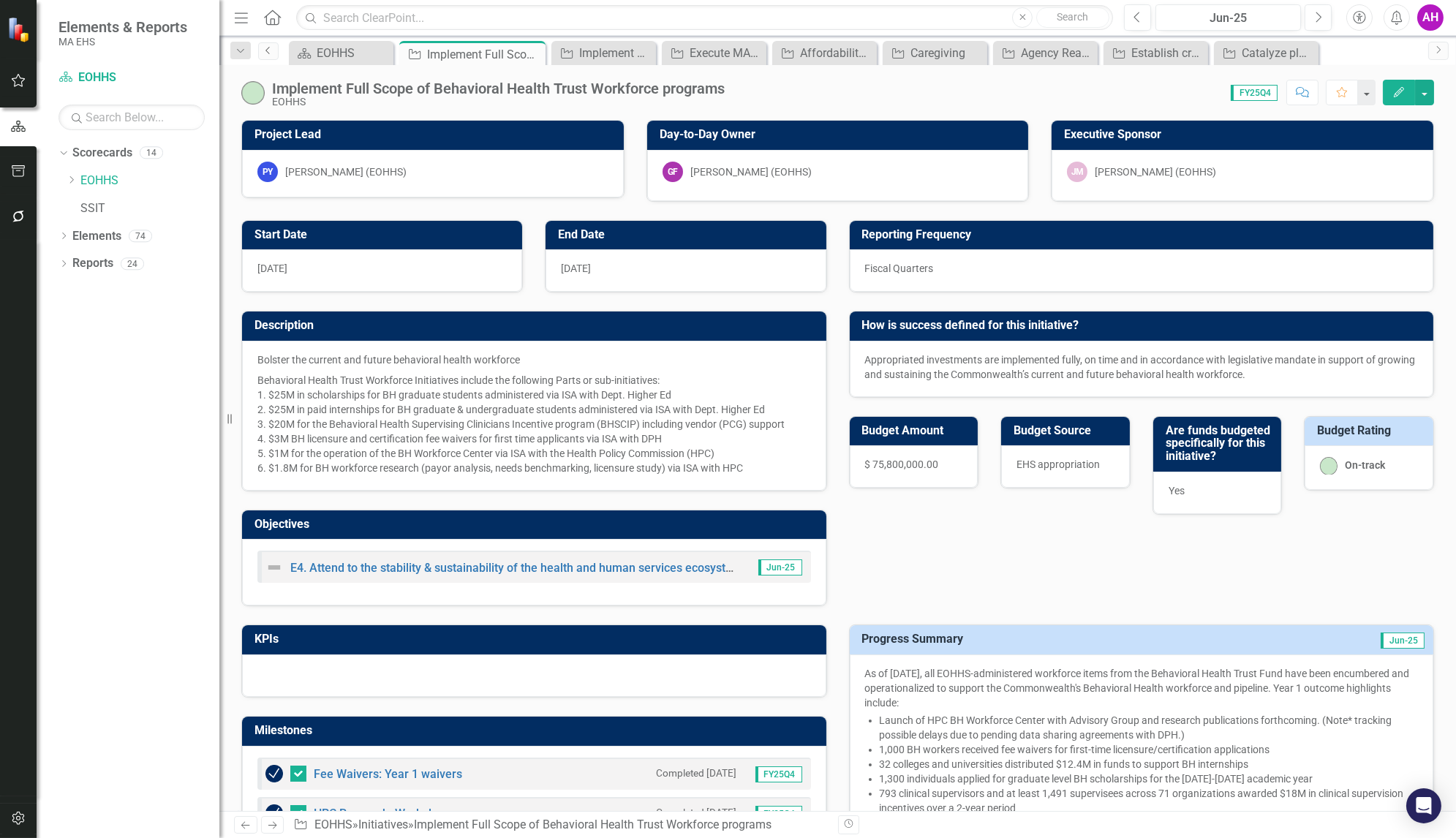
click at [269, 49] on icon "Previous" at bounding box center [268, 51] width 11 height 9
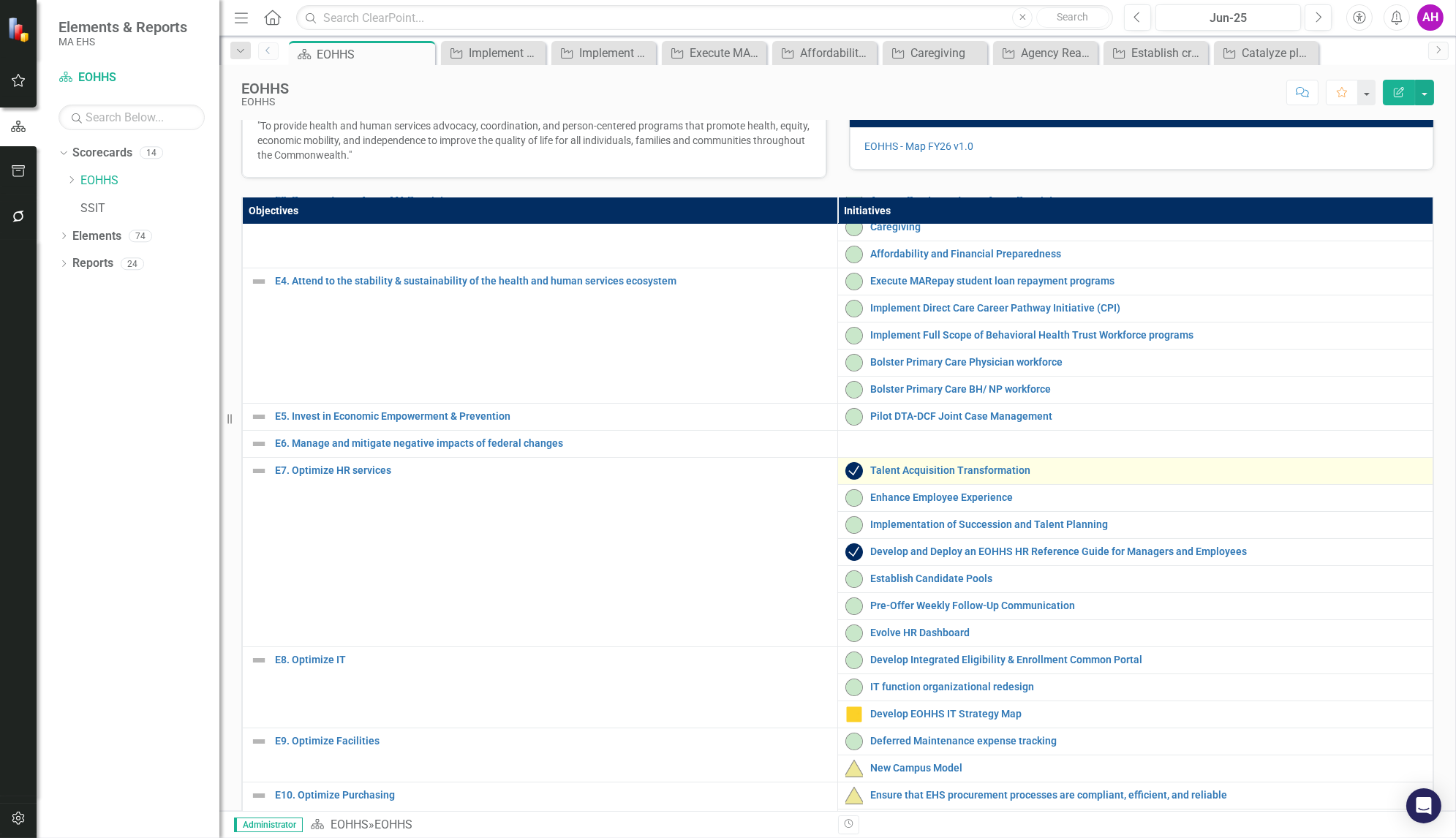
scroll to position [194, 0]
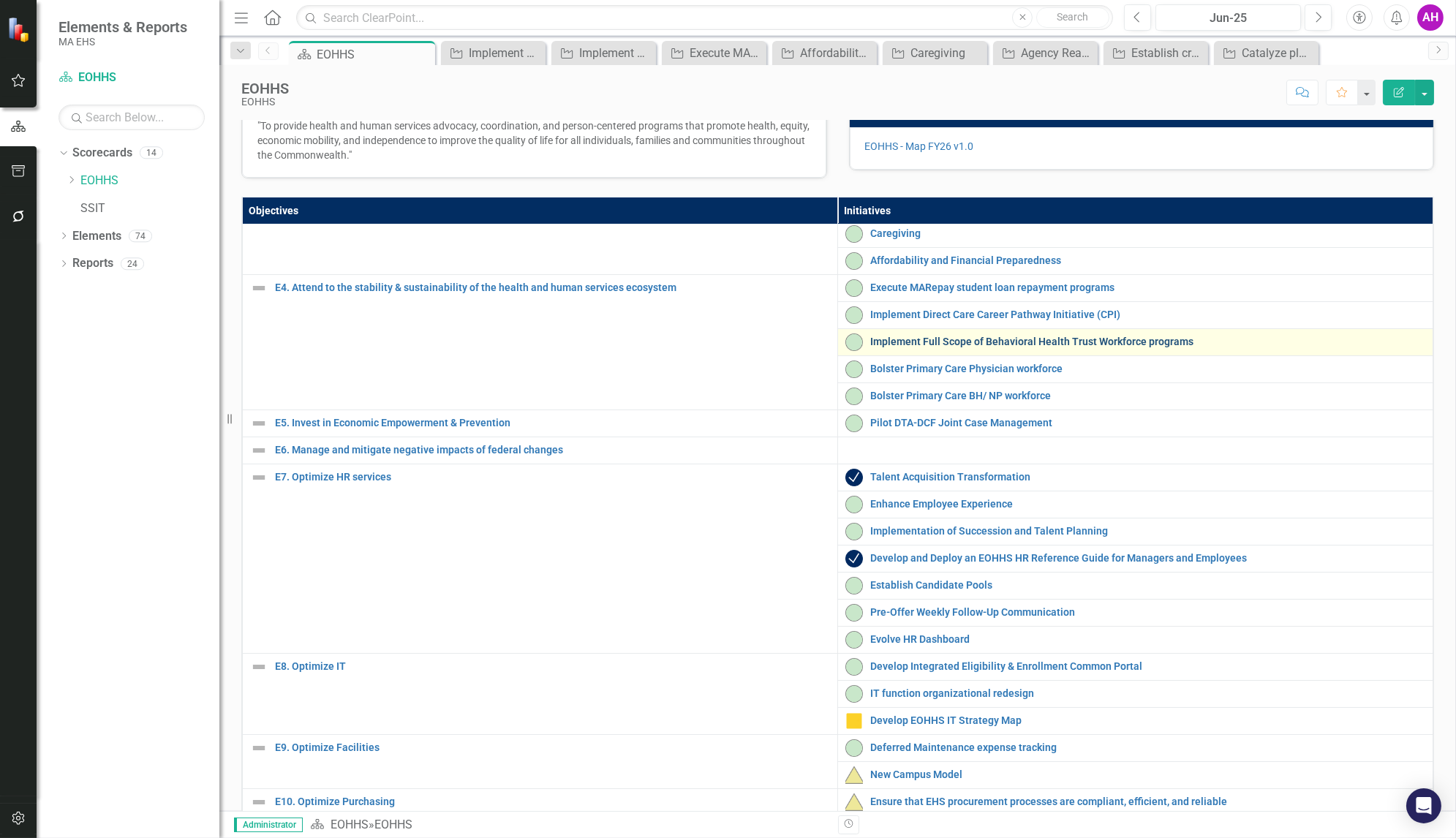
click at [1008, 348] on link "Implement Full Scope of Behavioral Health Trust Workforce programs" at bounding box center [1148, 341] width 555 height 11
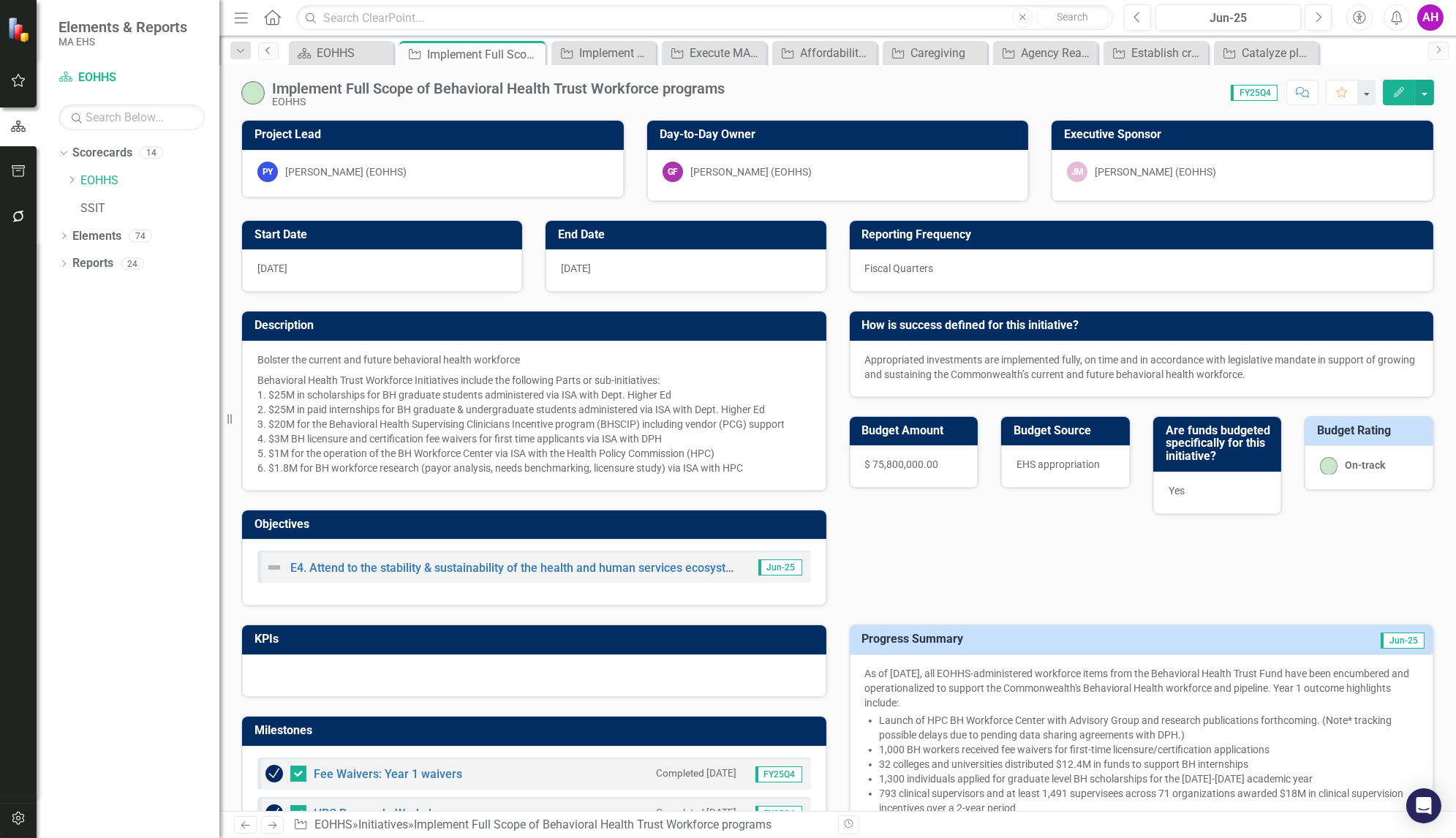
click at [268, 48] on icon "Previous" at bounding box center [268, 51] width 11 height 9
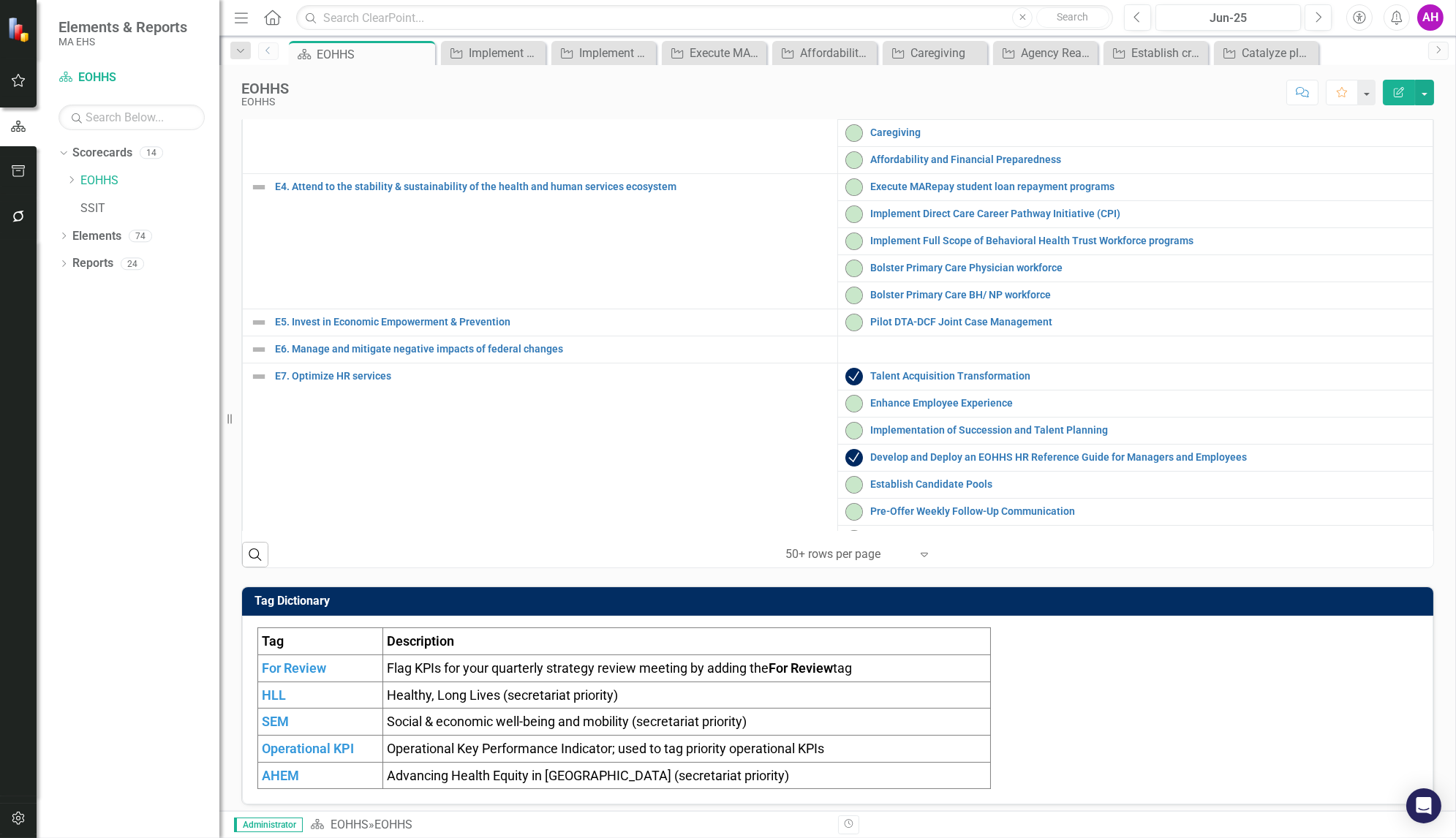
scroll to position [535, 0]
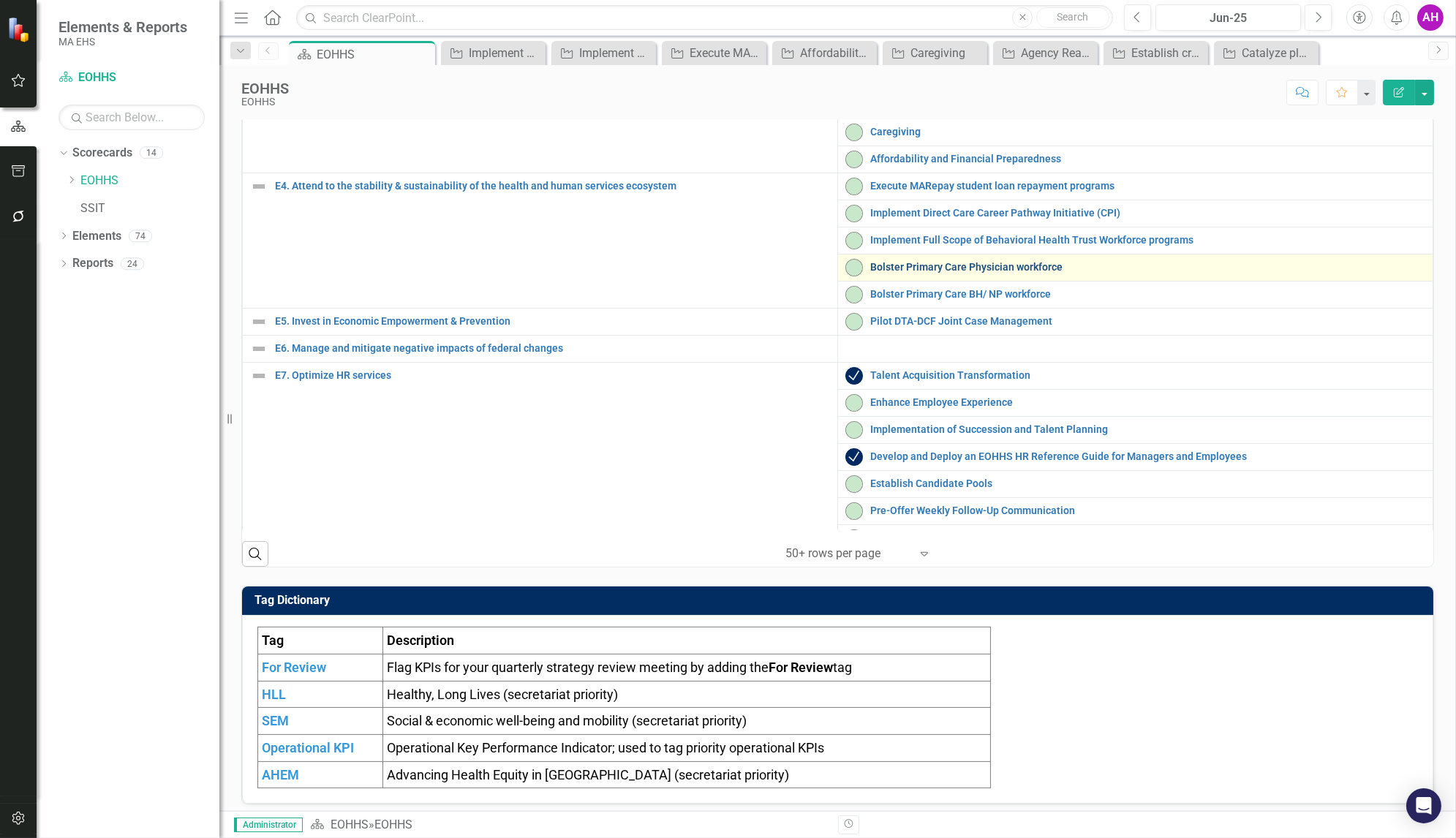
click at [926, 273] on link "Bolster Primary Care Physician workforce" at bounding box center [1148, 267] width 555 height 11
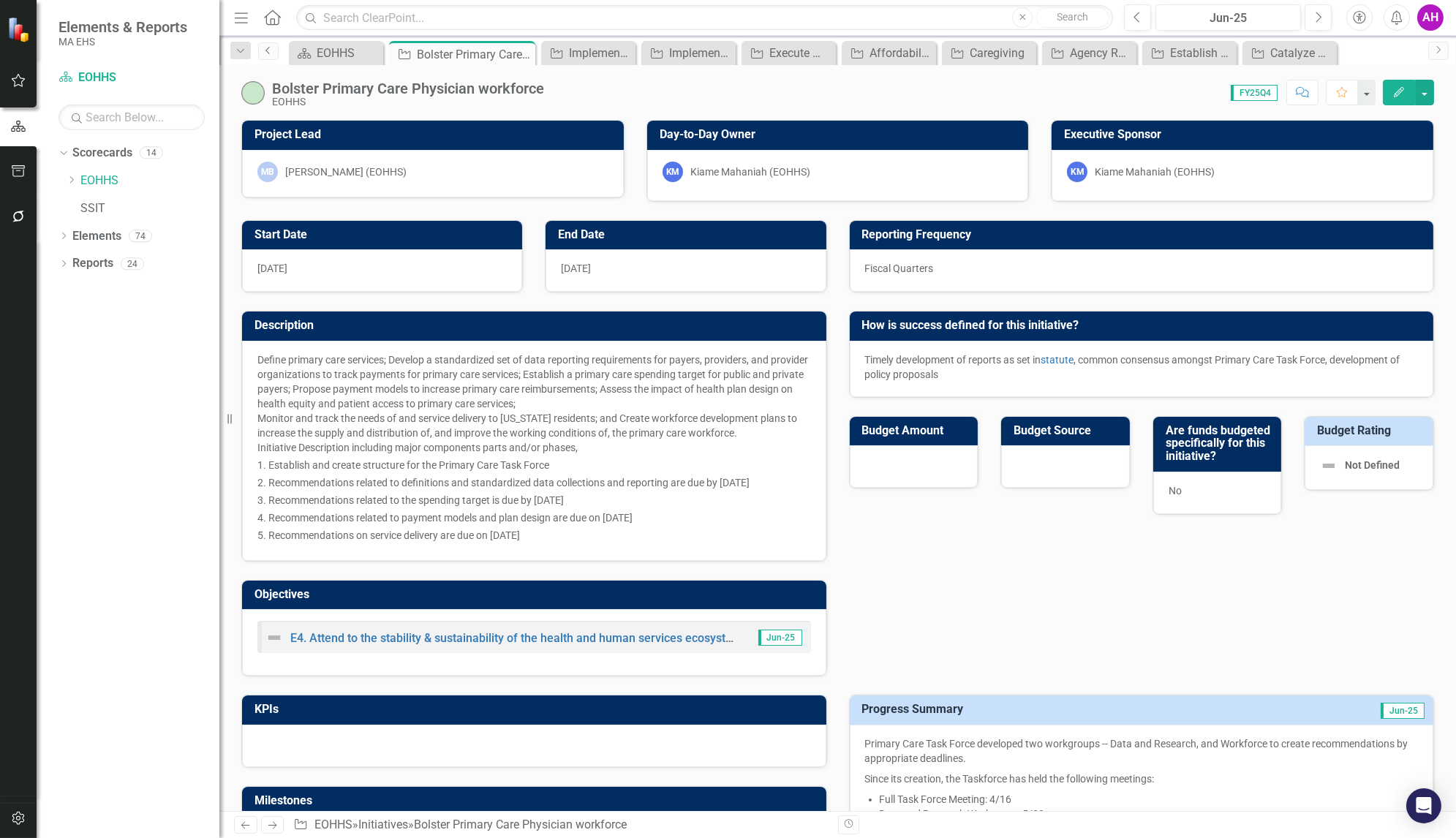
click at [271, 45] on link "Previous" at bounding box center [268, 51] width 21 height 17
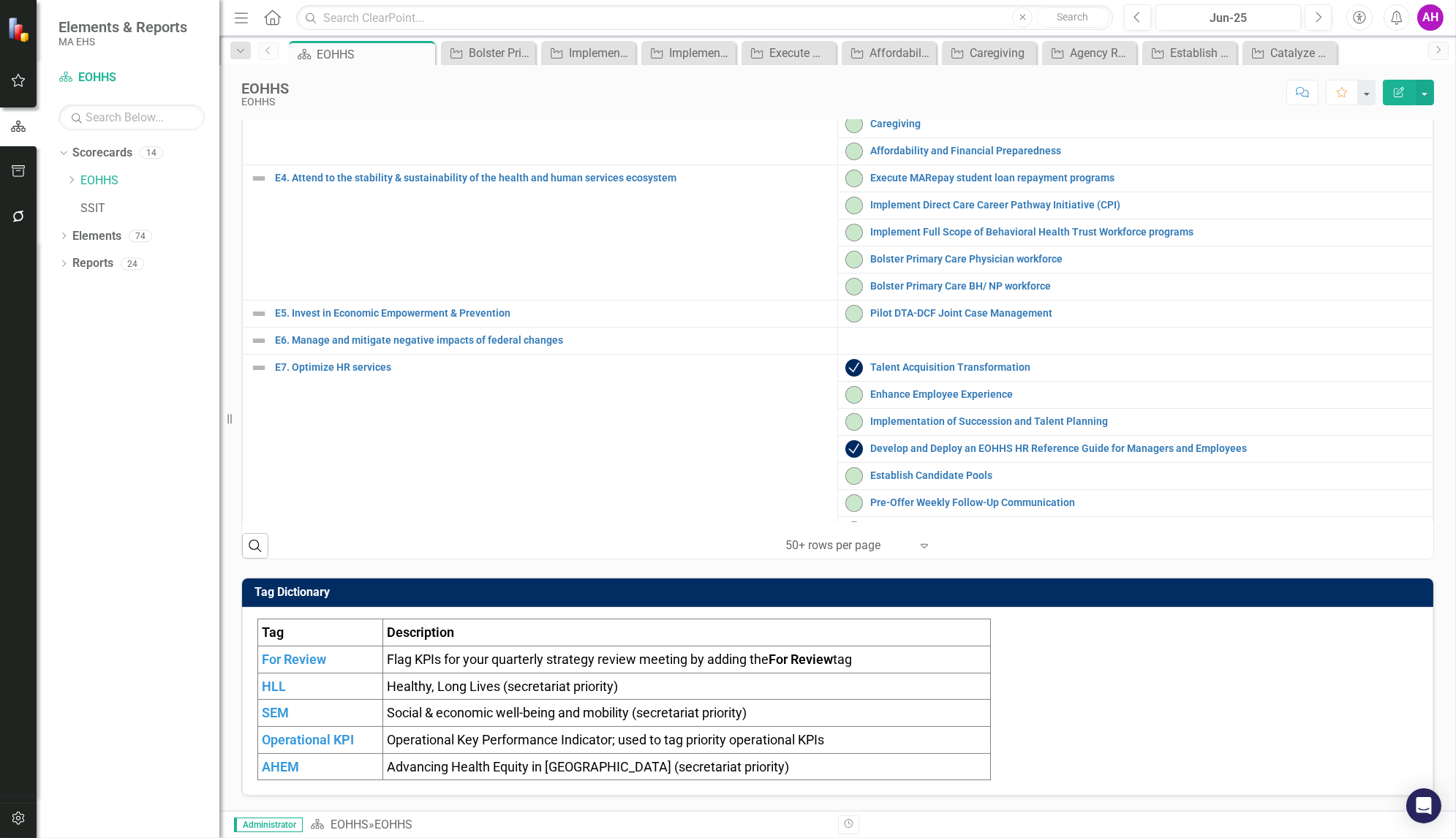
scroll to position [560, 0]
click at [896, 292] on link "Bolster Primary Care BH/ NP workforce" at bounding box center [1148, 286] width 555 height 11
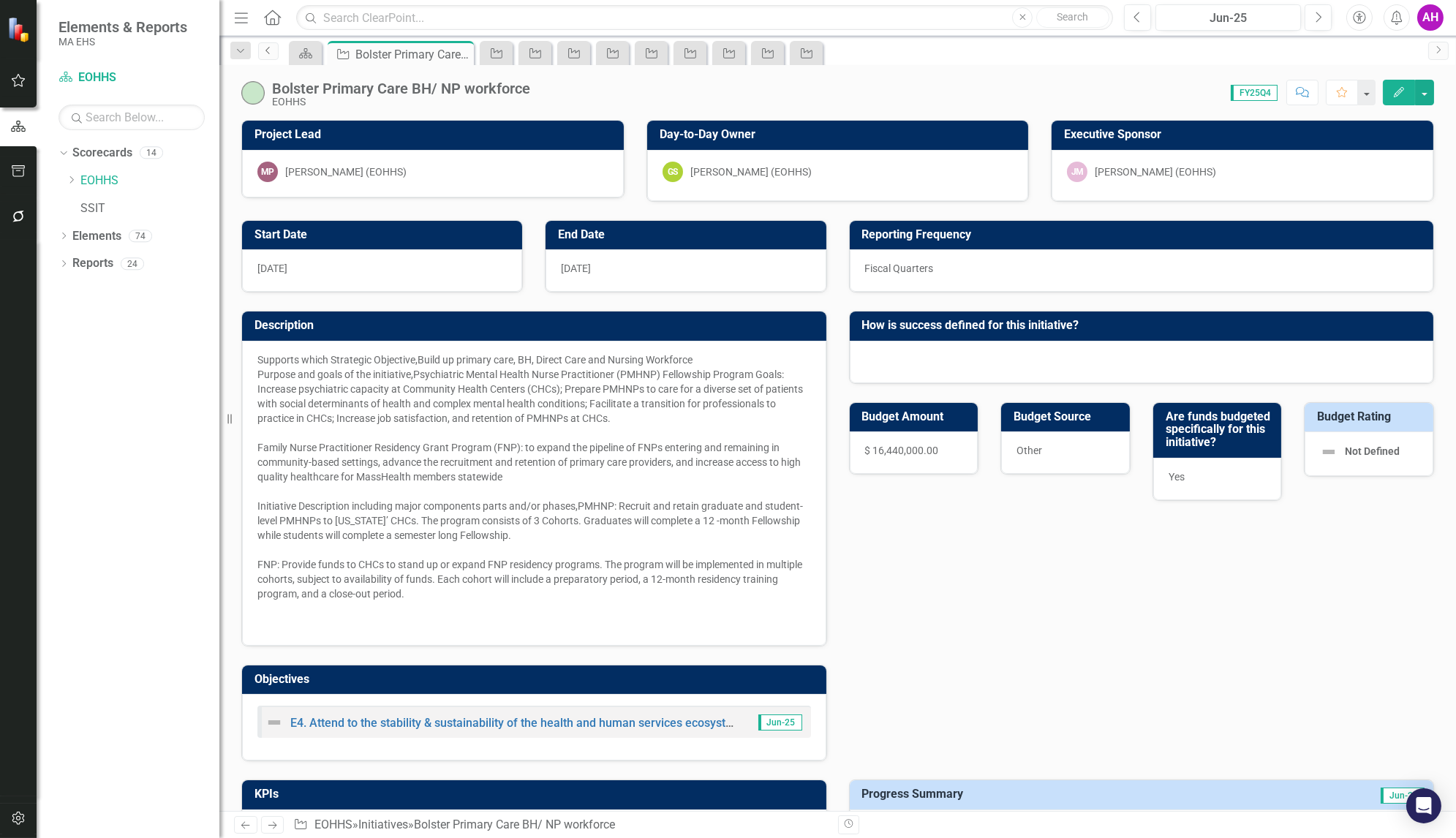
click at [262, 51] on link "Previous" at bounding box center [268, 51] width 21 height 17
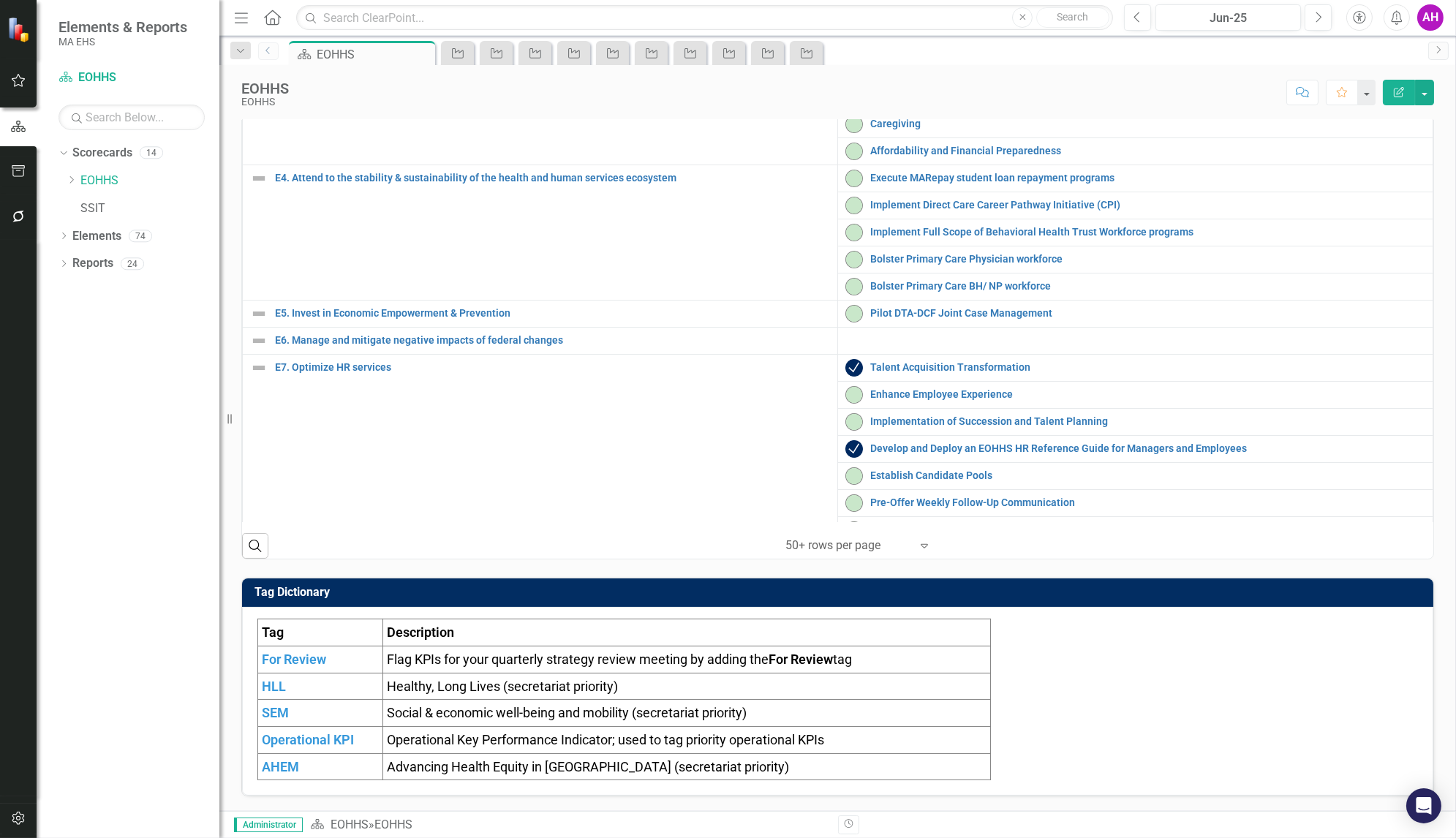
scroll to position [572, 0]
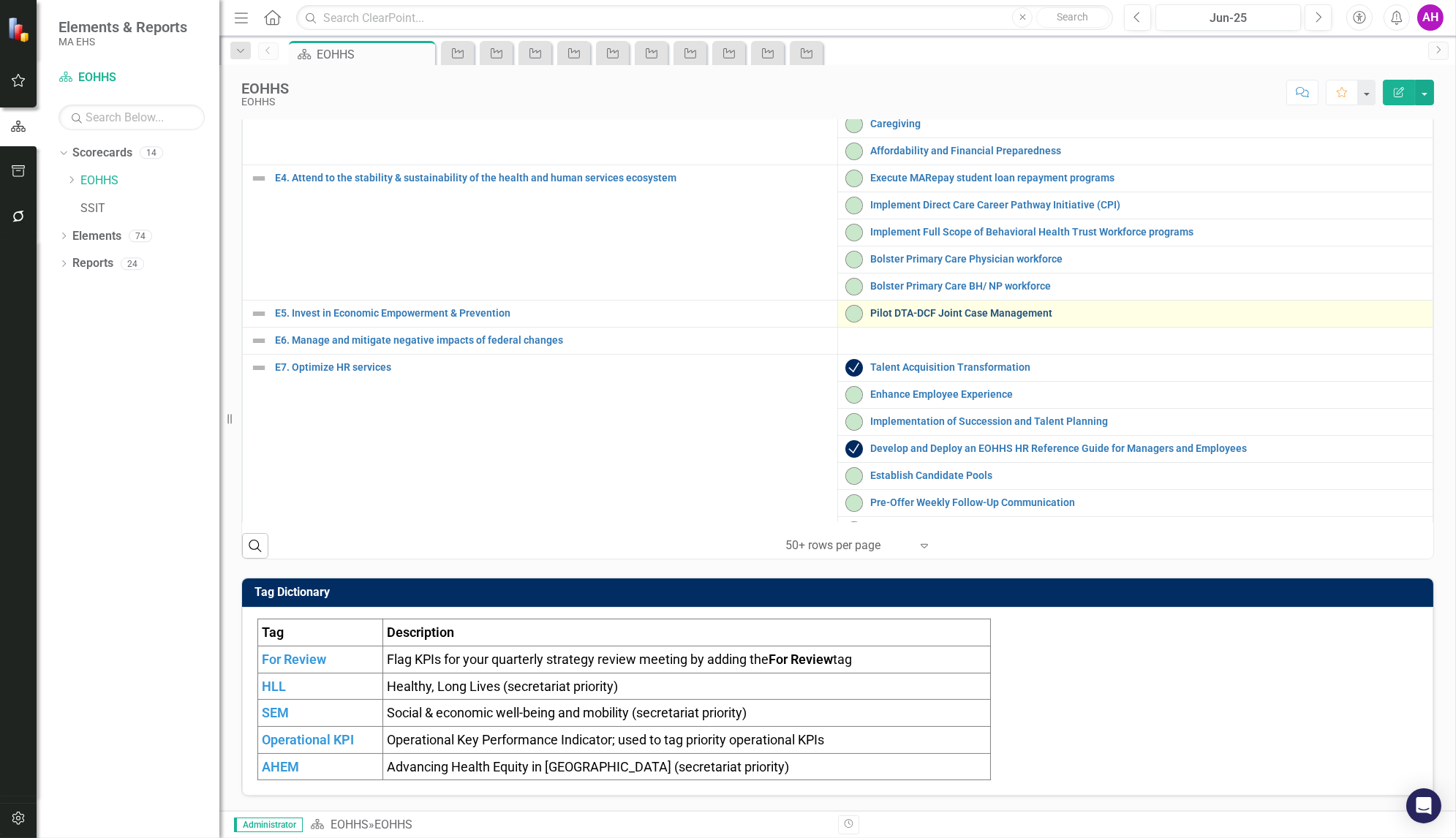
click at [943, 319] on link "Pilot DTA-DCF Joint Case Management" at bounding box center [1148, 313] width 555 height 11
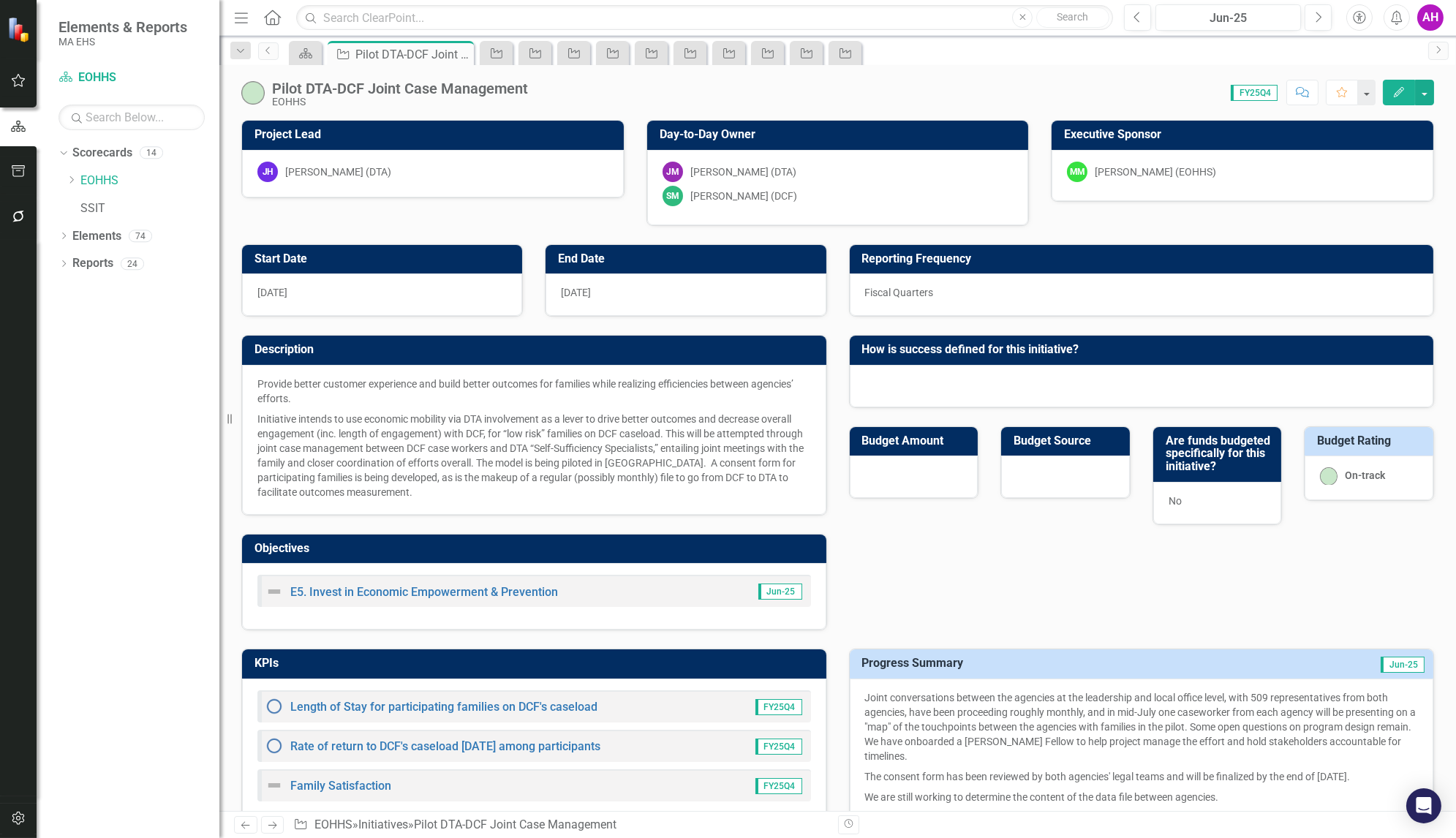
checkbox input "true"
click at [262, 55] on link "Previous" at bounding box center [268, 51] width 21 height 17
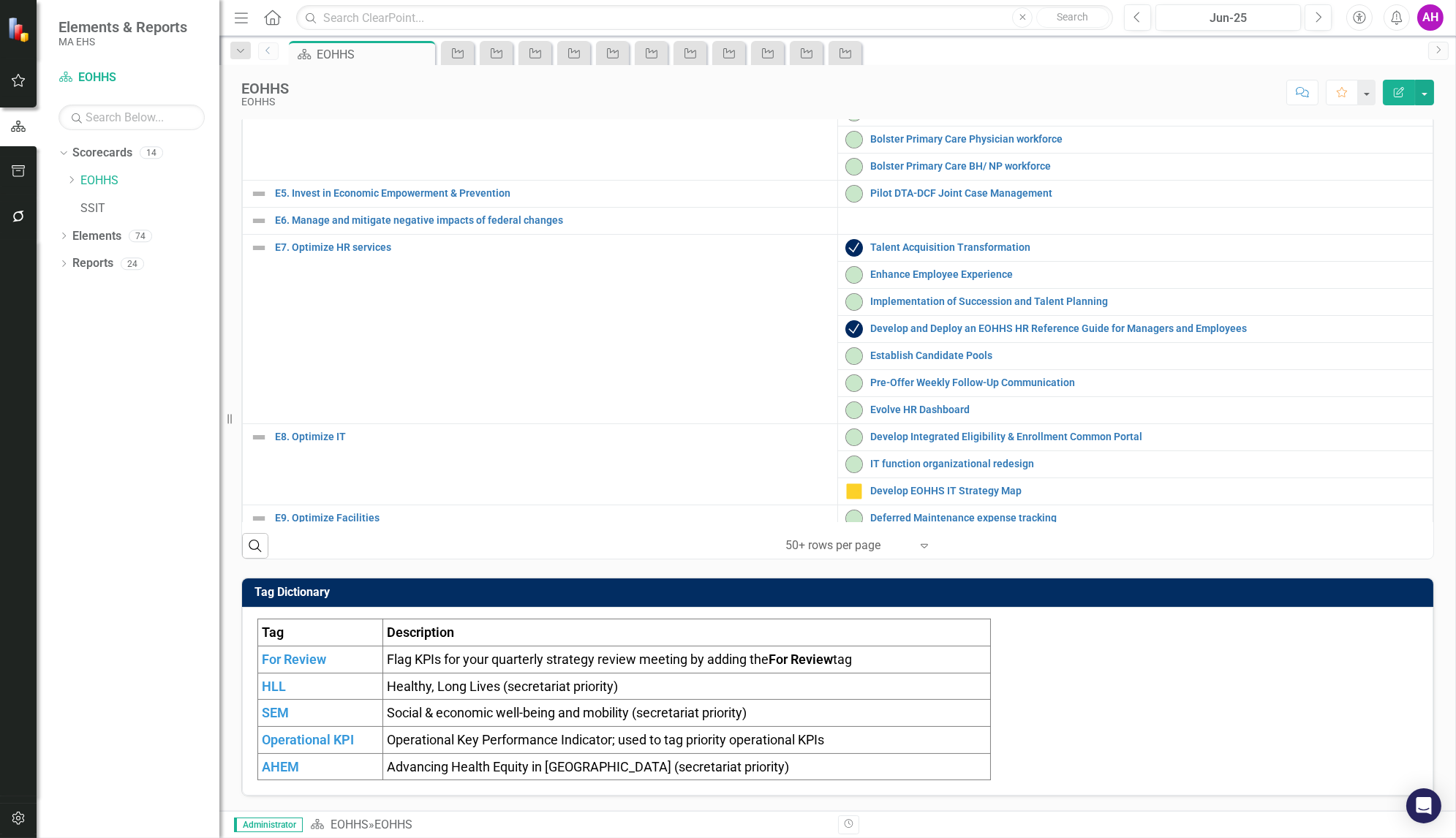
scroll to position [112, 0]
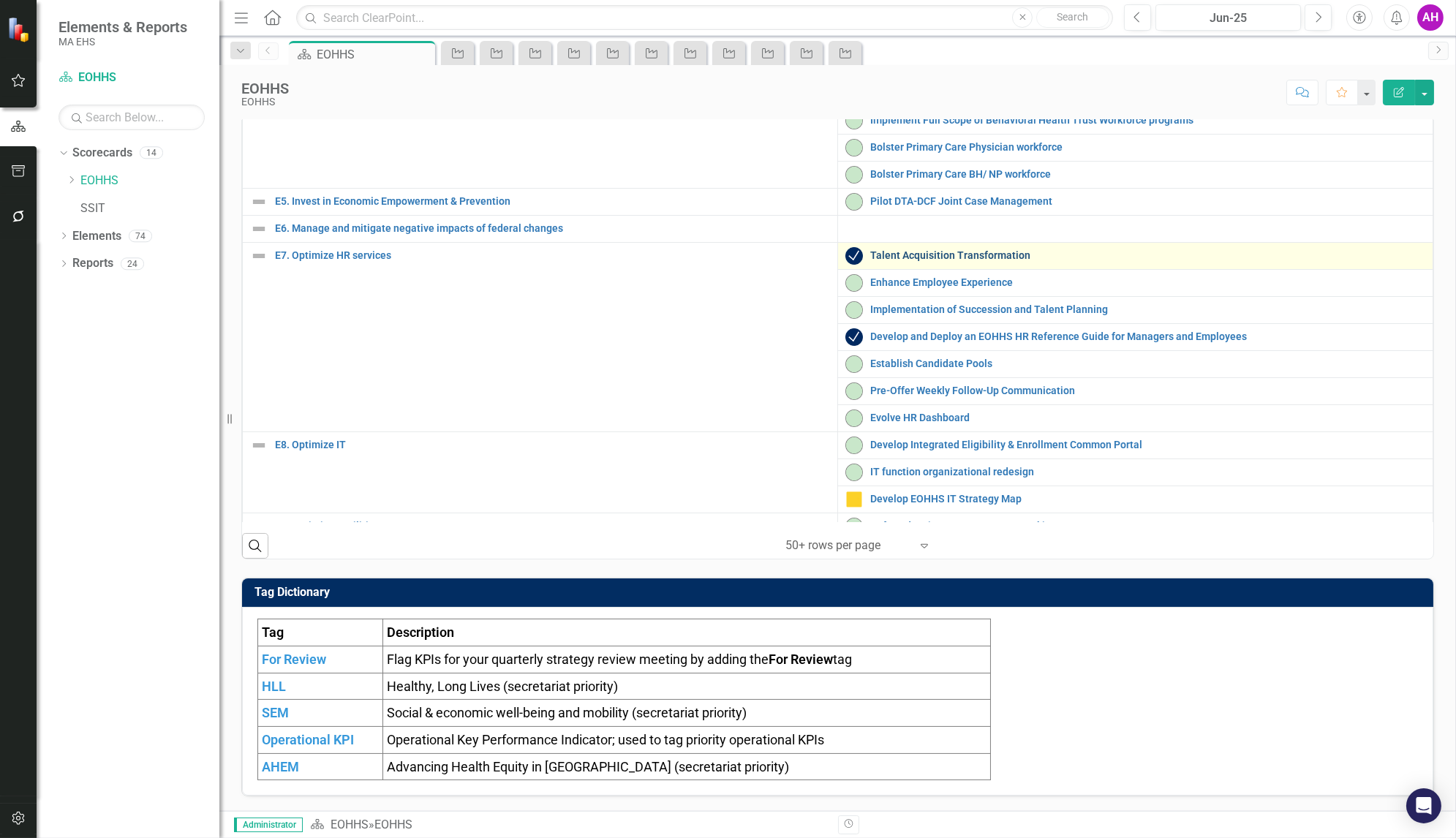
click at [910, 259] on link "Talent Acquisition Transformation" at bounding box center [1148, 256] width 555 height 11
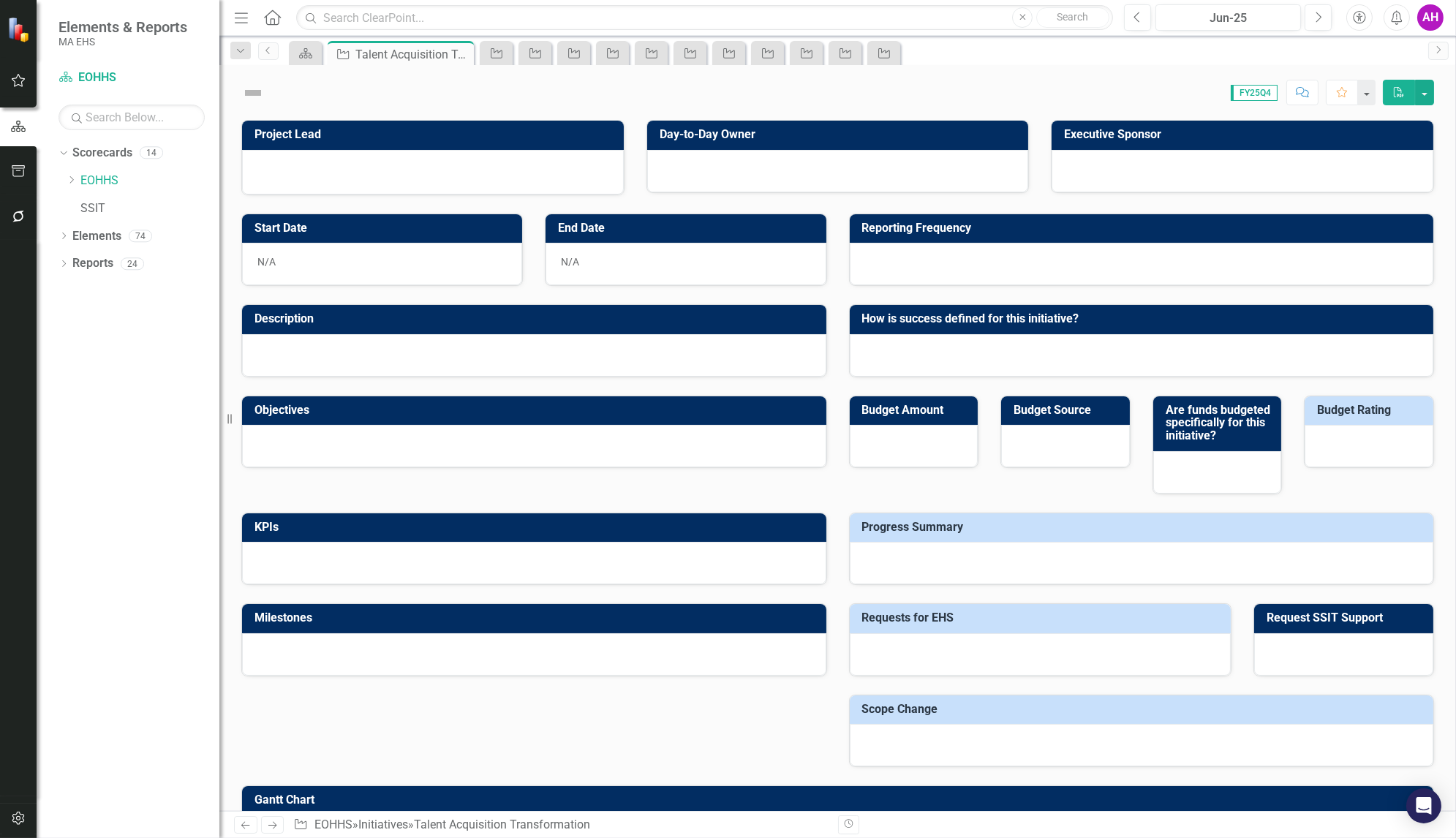
checkbox input "true"
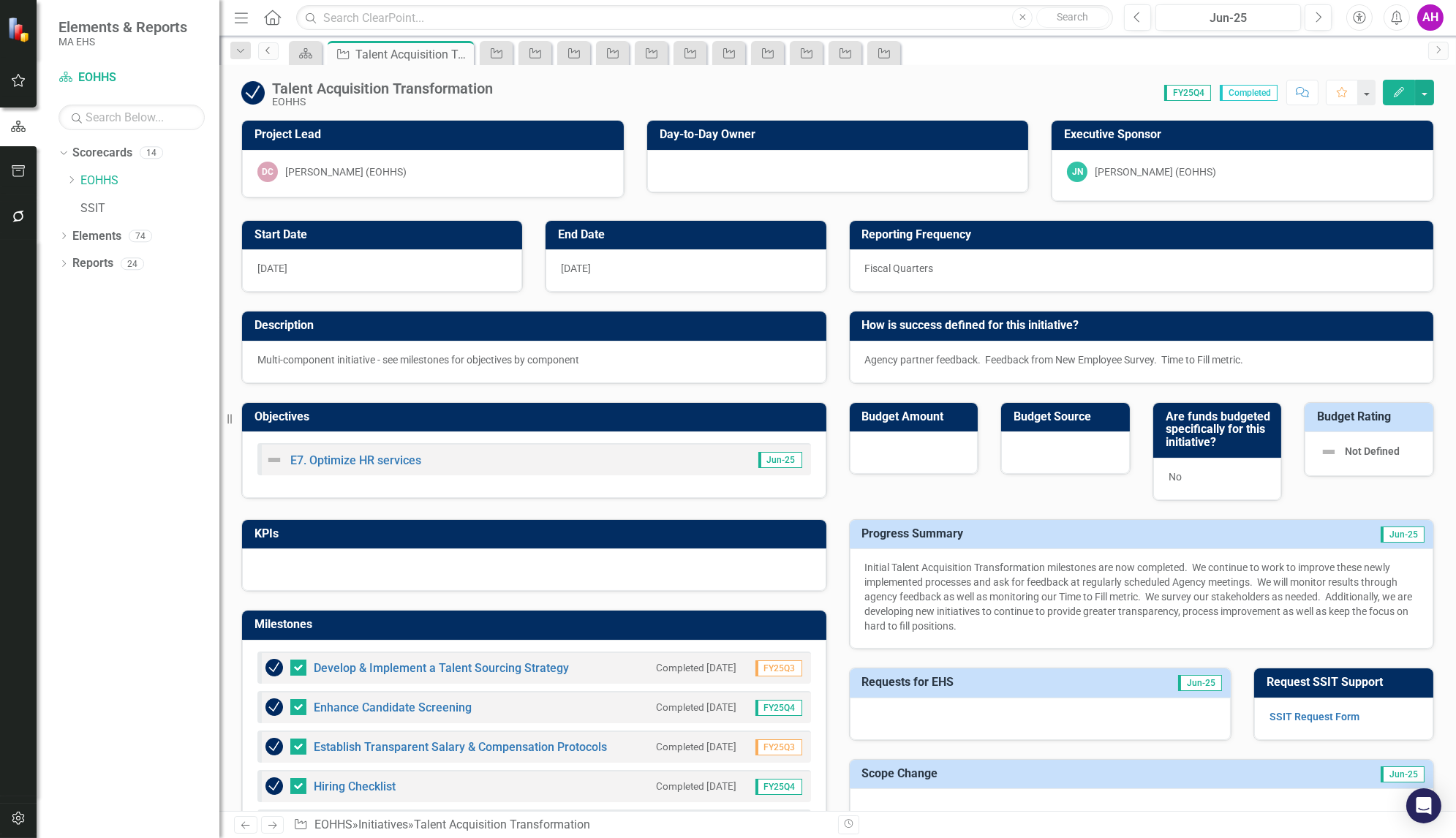
click at [265, 49] on icon "Previous" at bounding box center [268, 51] width 11 height 9
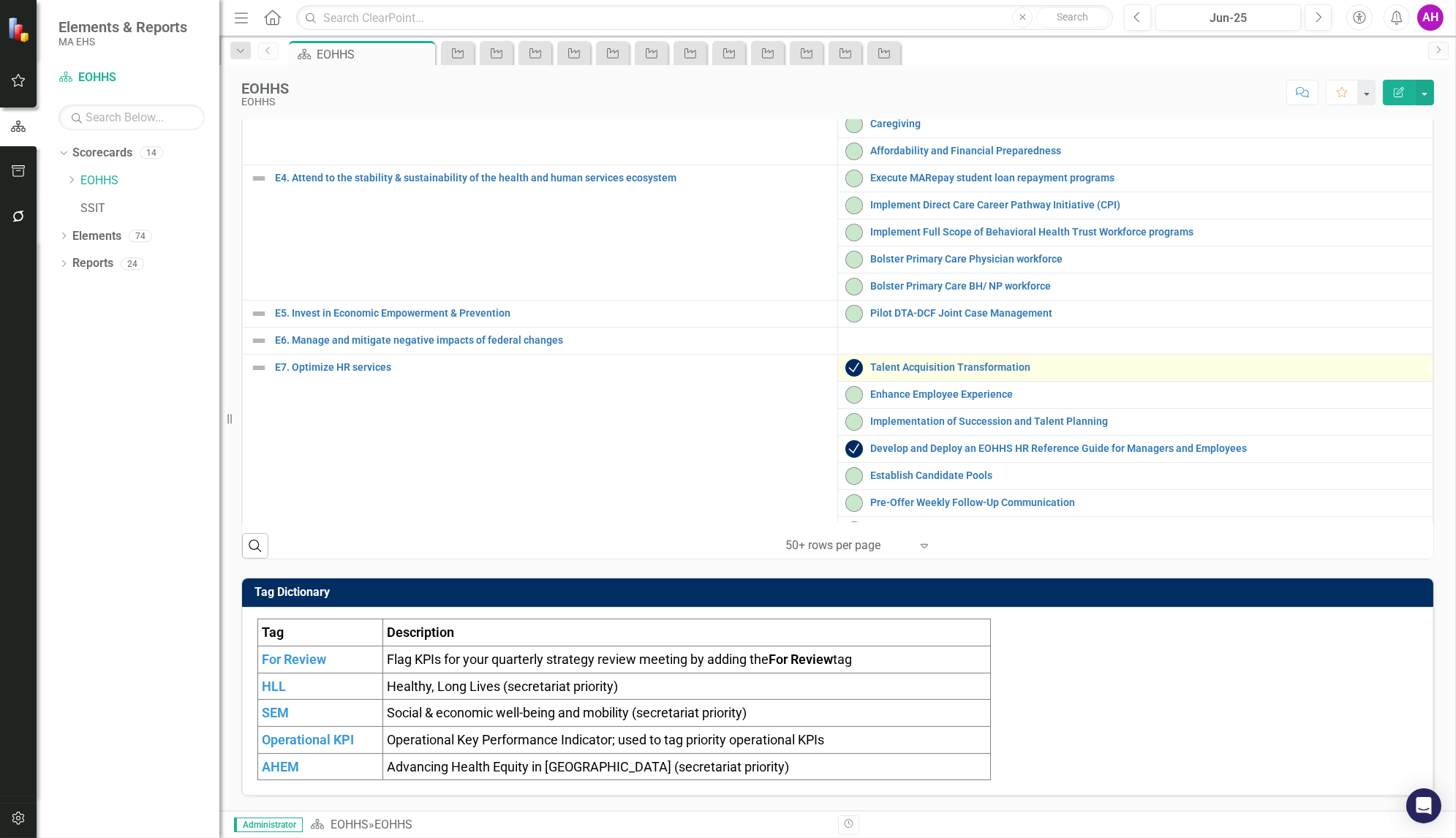
scroll to position [57, 0]
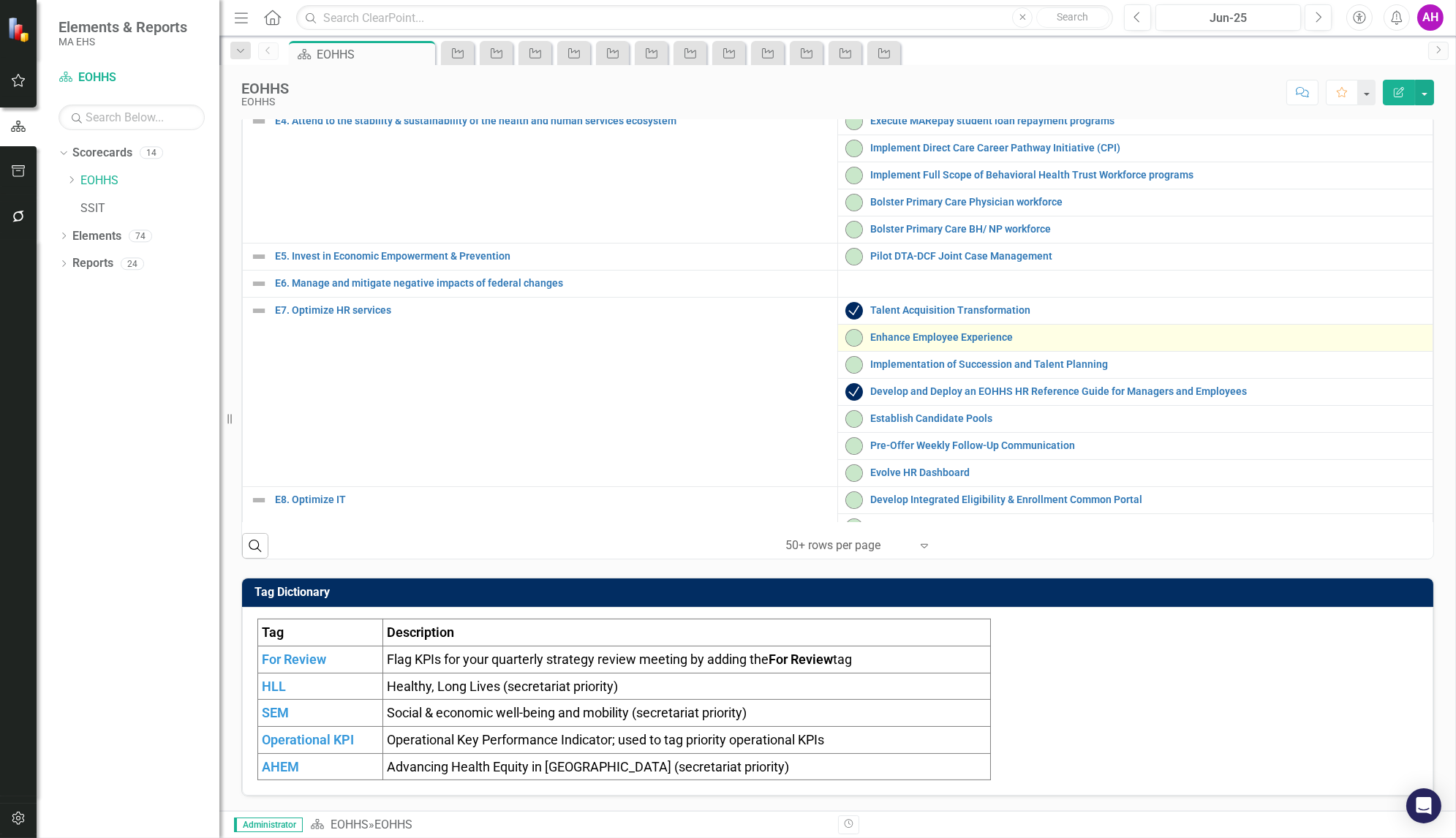
click at [890, 347] on div "Enhance Employee Experience" at bounding box center [1135, 338] width 580 height 17
click at [887, 336] on link "Enhance Employee Experience" at bounding box center [1148, 338] width 555 height 11
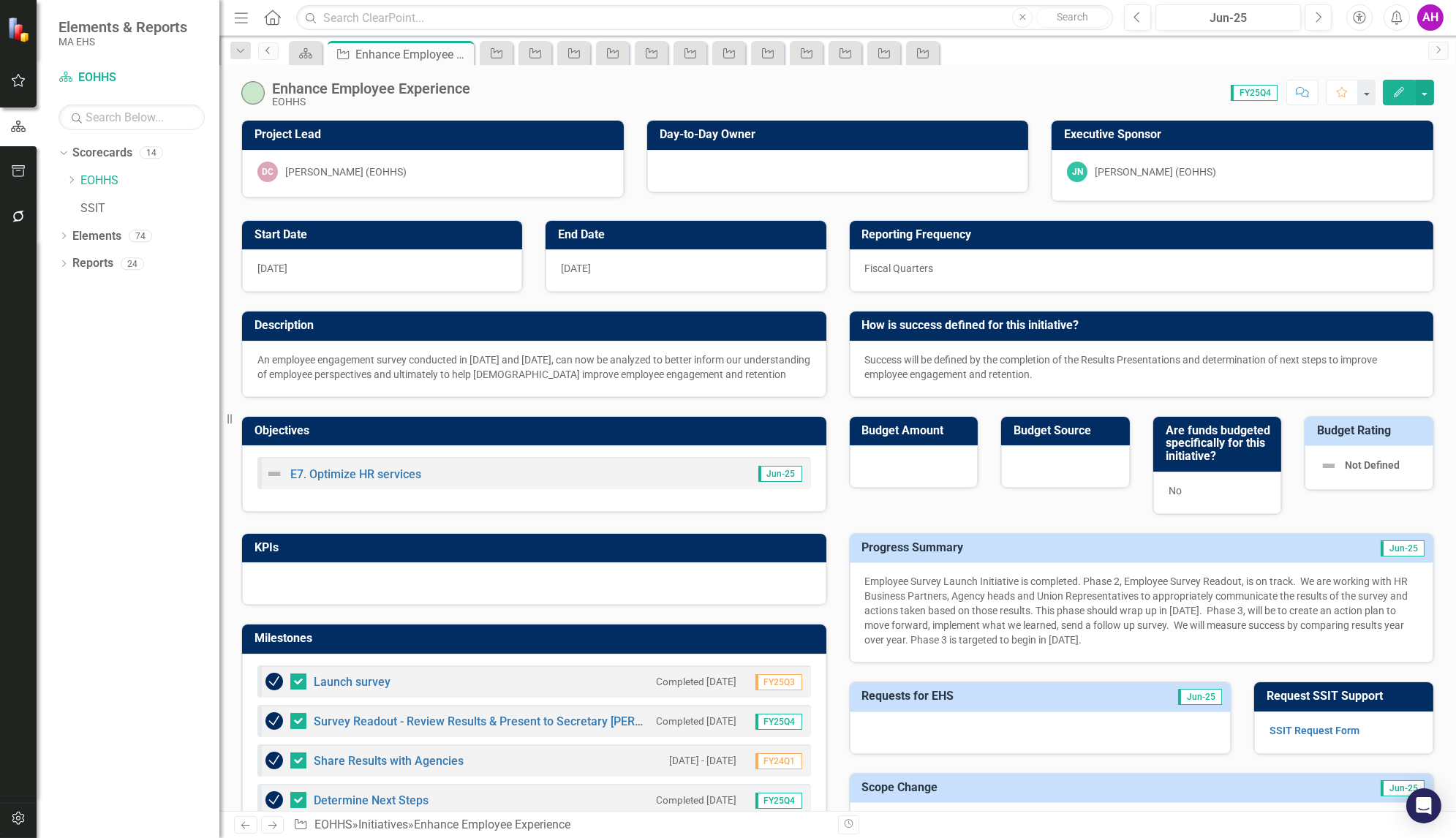
click at [271, 46] on icon "Previous" at bounding box center [268, 51] width 11 height 9
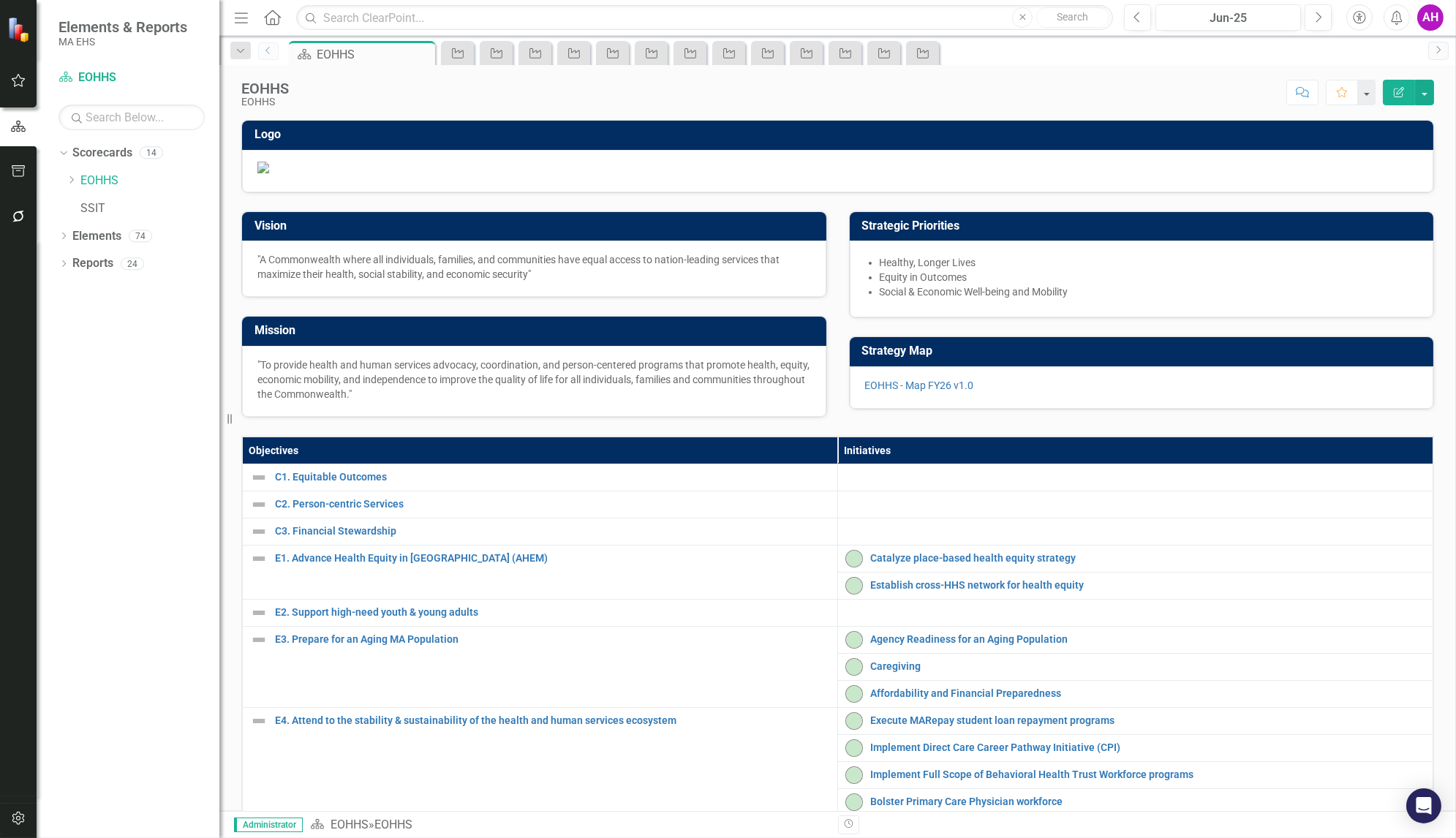
scroll to position [579, 0]
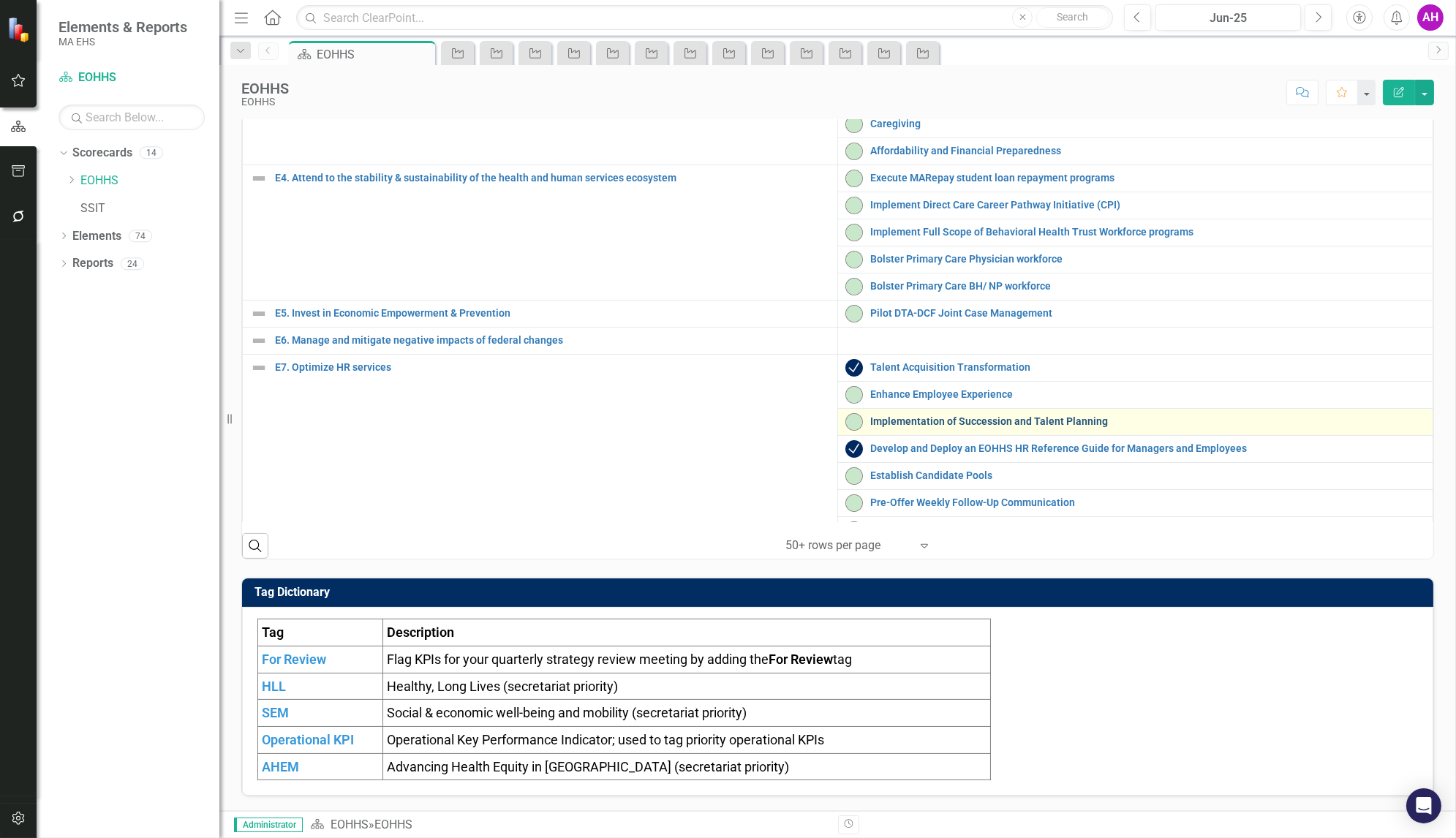
click at [926, 427] on link "Implementation of Succession and Talent Planning" at bounding box center [1148, 421] width 555 height 11
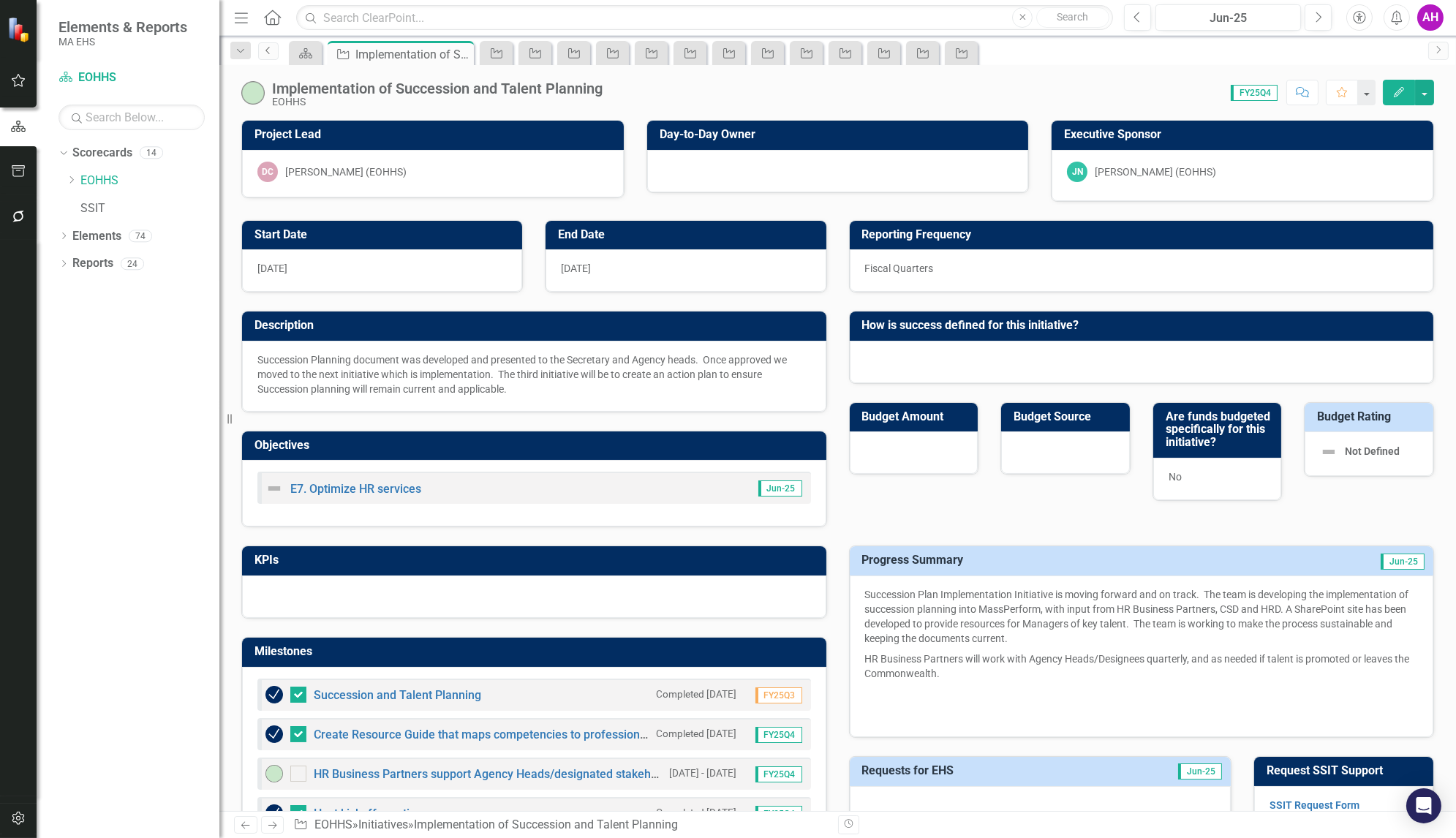
click at [265, 47] on icon "Previous" at bounding box center [268, 51] width 11 height 9
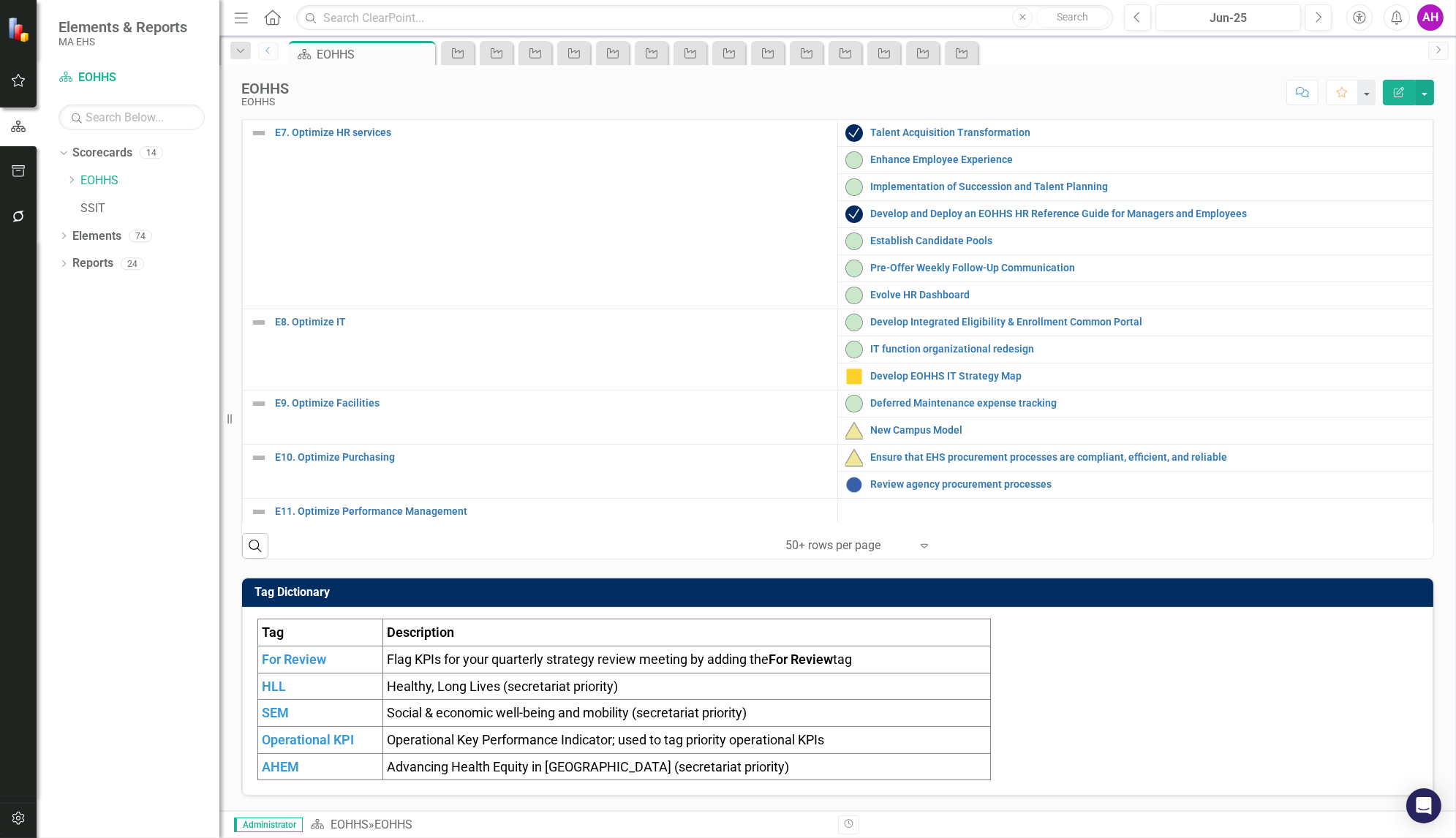
scroll to position [234, 0]
click at [917, 193] on link "Implementation of Succession and Talent Planning" at bounding box center [1148, 188] width 555 height 11
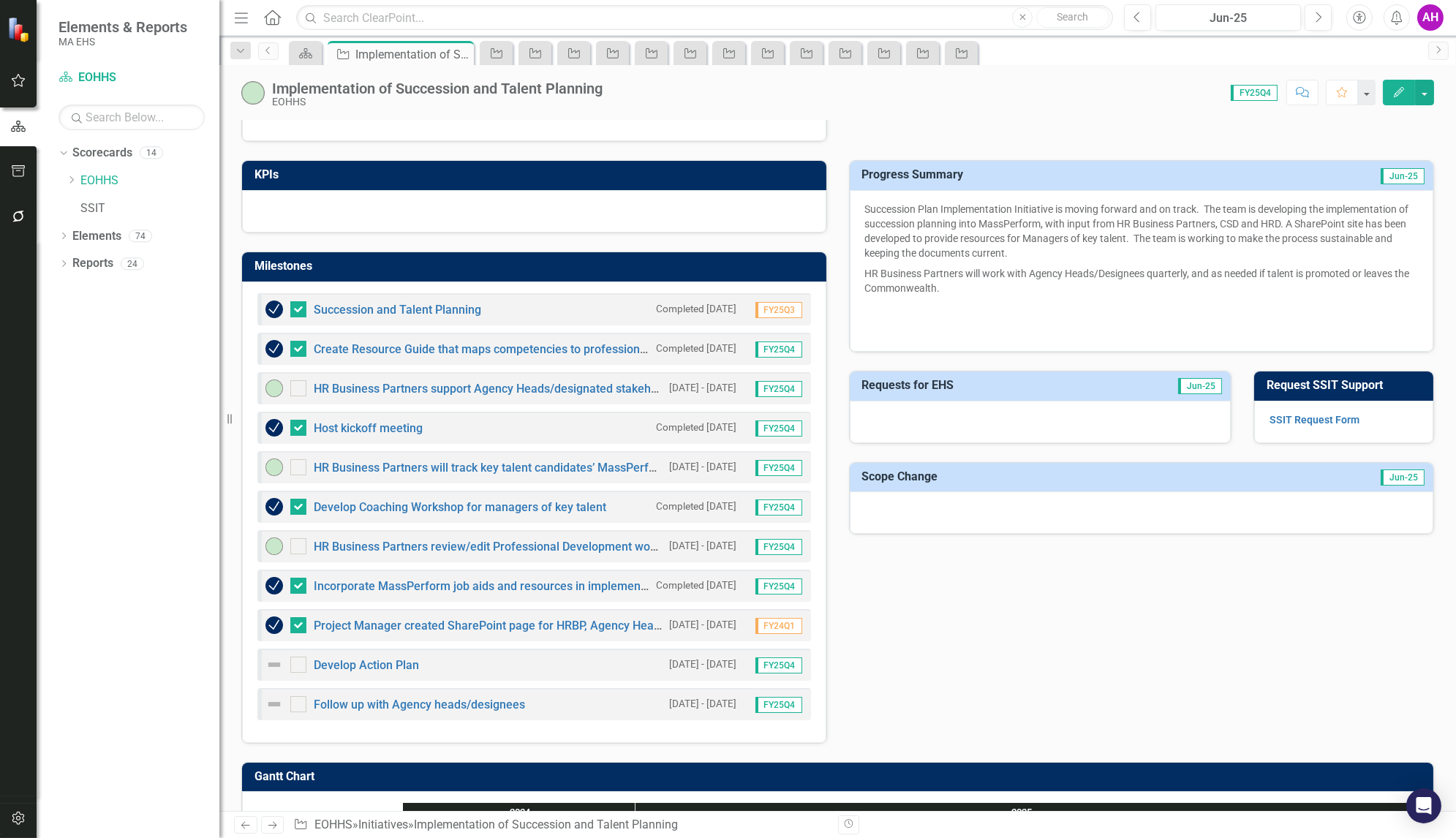
scroll to position [389, 0]
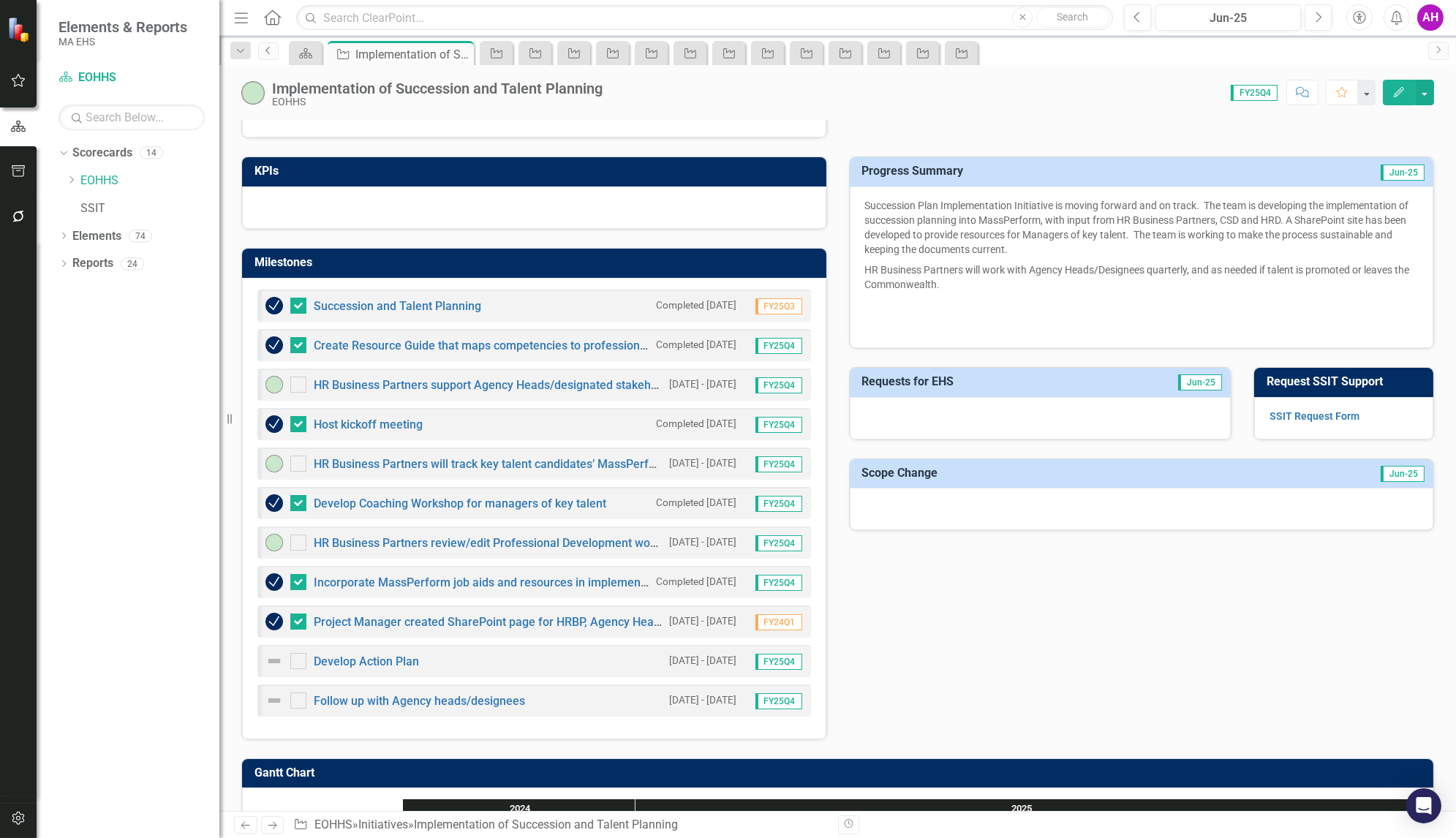
click at [265, 52] on icon "Previous" at bounding box center [268, 51] width 11 height 9
